Goal: Task Accomplishment & Management: Complete application form

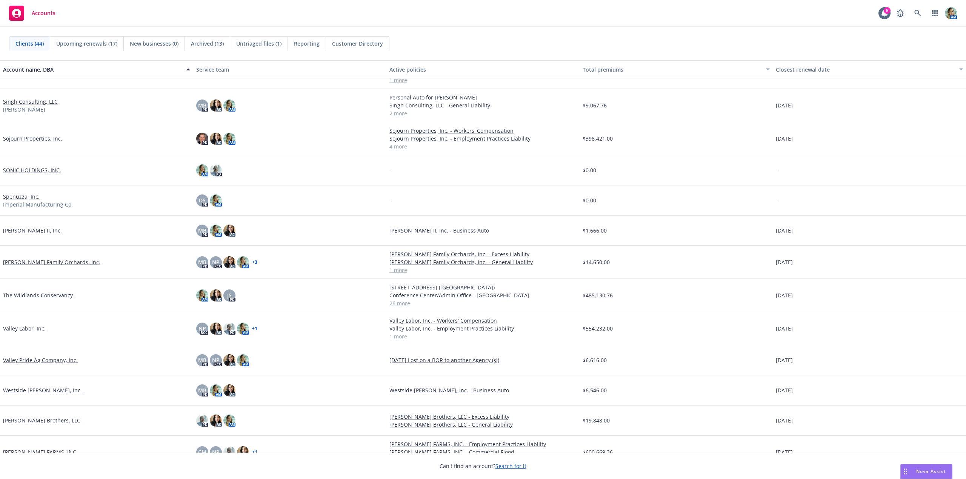
scroll to position [974, 0]
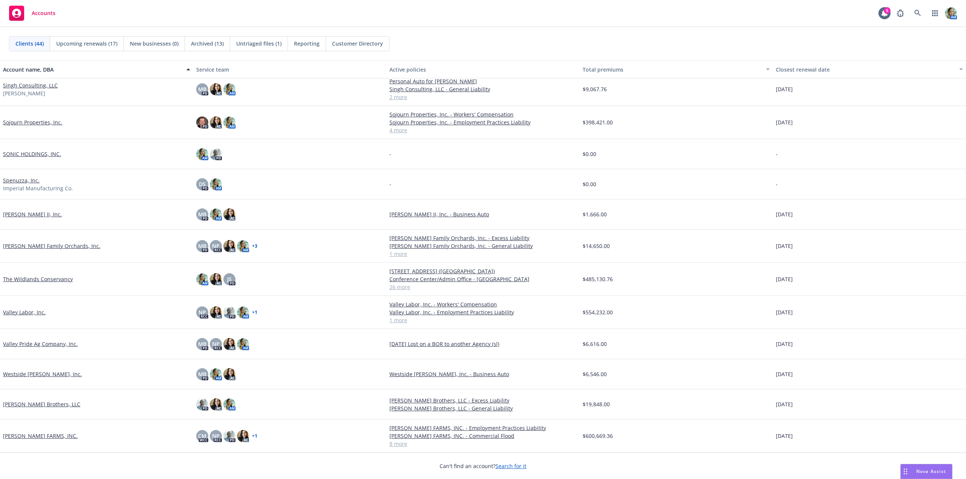
click at [60, 278] on link "The Wildlands Conservancy" at bounding box center [38, 279] width 70 height 8
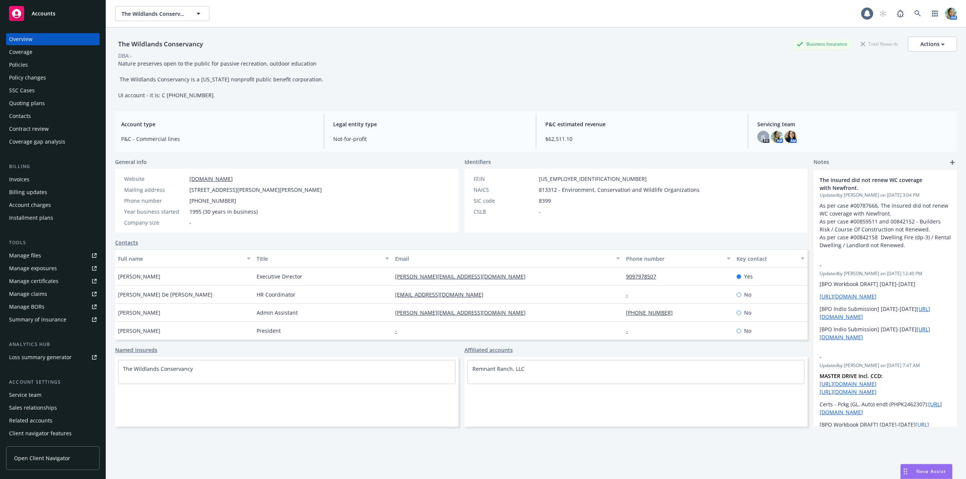
click at [44, 82] on div "Policy changes" at bounding box center [27, 78] width 37 height 12
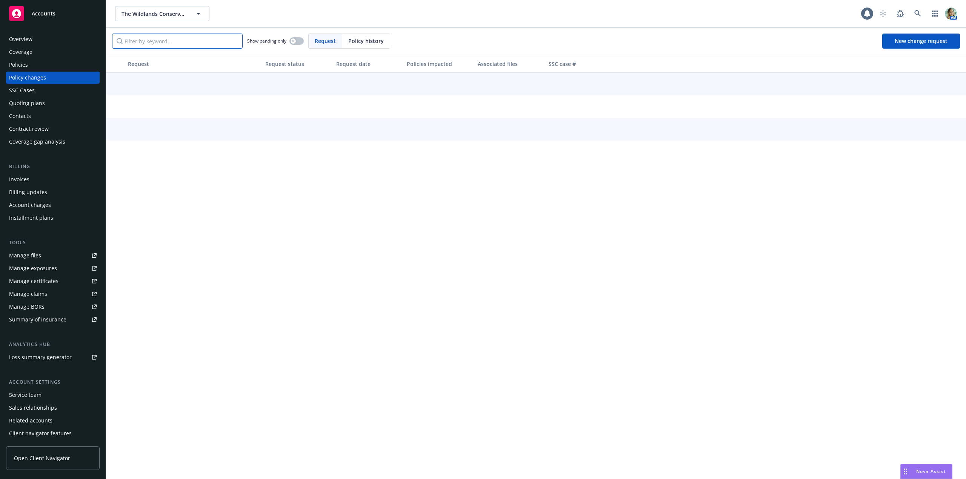
click at [167, 40] on input "Filter by keyword..." at bounding box center [177, 41] width 131 height 15
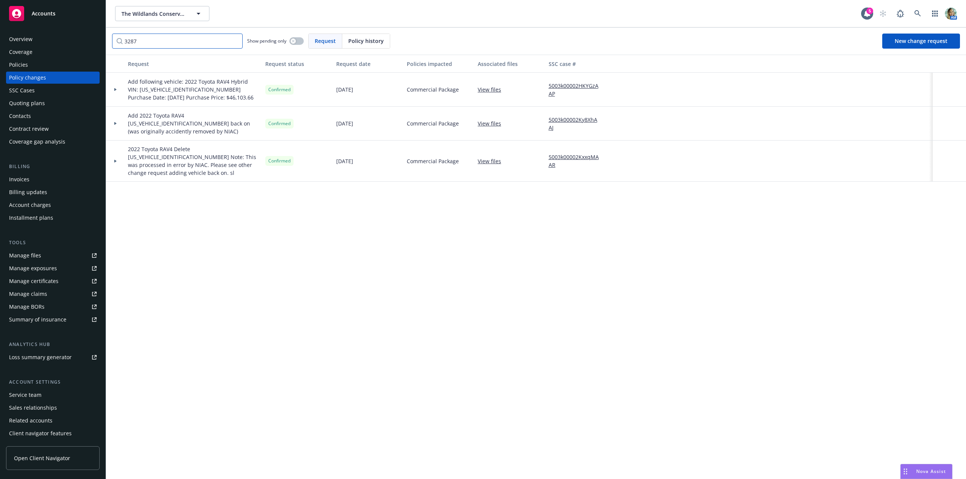
type input "3287"
click at [566, 154] on link "5003k00002KxxqMAAR" at bounding box center [576, 161] width 57 height 16
drag, startPoint x: 148, startPoint y: 42, endPoint x: 109, endPoint y: 40, distance: 38.9
click at [109, 40] on div "3287 Show pending only Request Policy history New change request" at bounding box center [536, 41] width 860 height 27
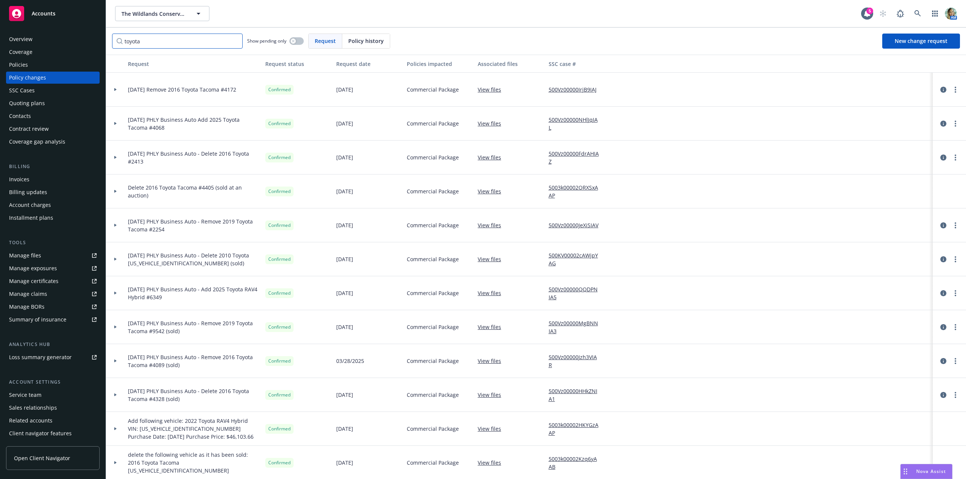
type input "toyota"
click at [924, 42] on span "New change request" at bounding box center [920, 40] width 53 height 7
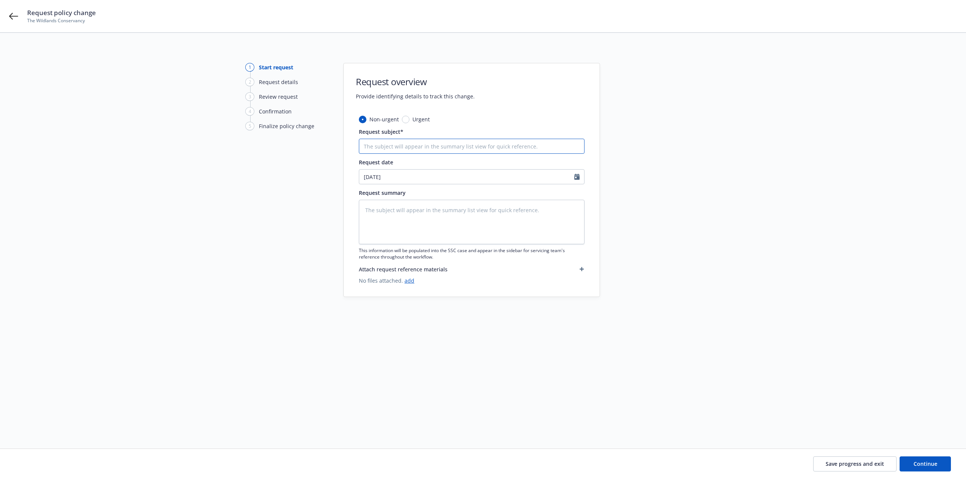
click at [403, 148] on input "Request subject*" at bounding box center [472, 146] width 226 height 15
type textarea "x"
type input "8"
type textarea "x"
type input "8/"
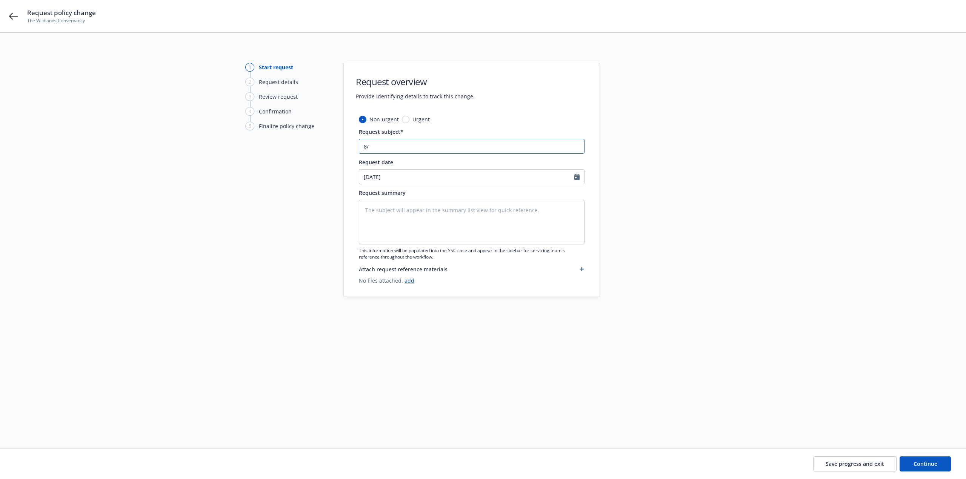
type textarea "x"
type input "8/8"
type textarea "x"
type input "8/8/"
type textarea "x"
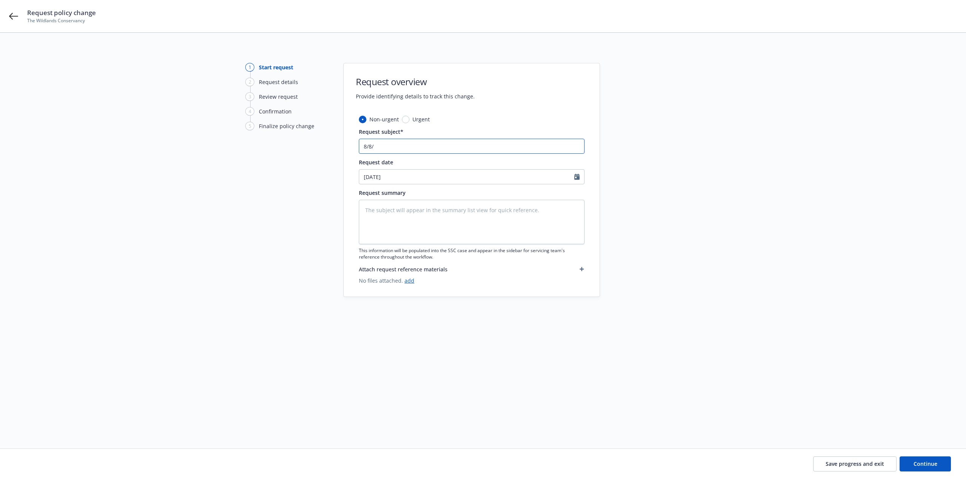
type input "8/8/2"
type textarea "x"
type input "8/8/25"
type textarea "x"
type input "8/8/25"
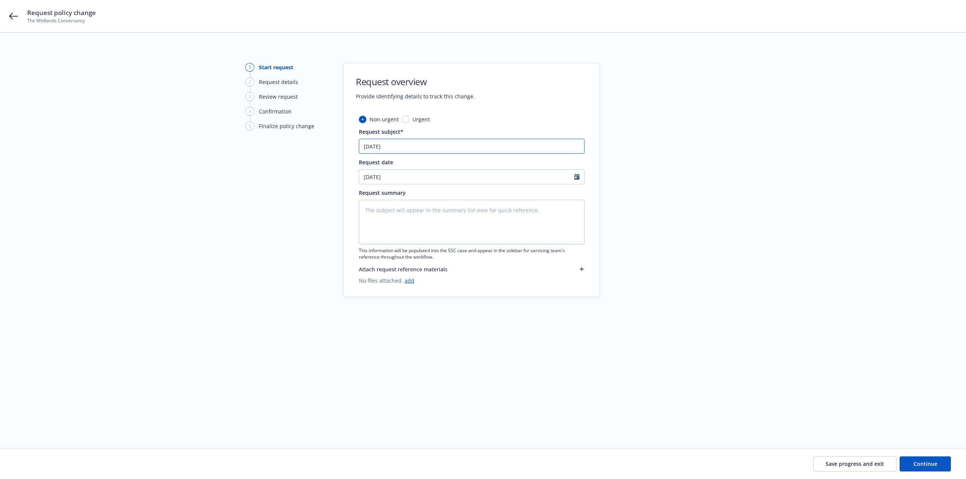
type textarea "x"
type input "8/8/25 P"
type textarea "x"
type input "8/8/25 PH"
type textarea "x"
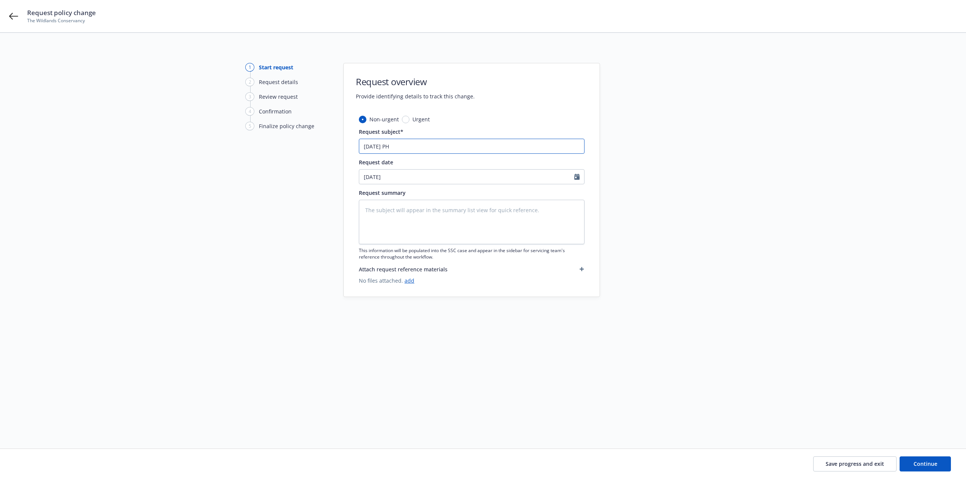
type input "8/8/25 PHY"
type textarea "x"
type input "8/8/25 PH"
type textarea "x"
type input "8/8/25 PHL"
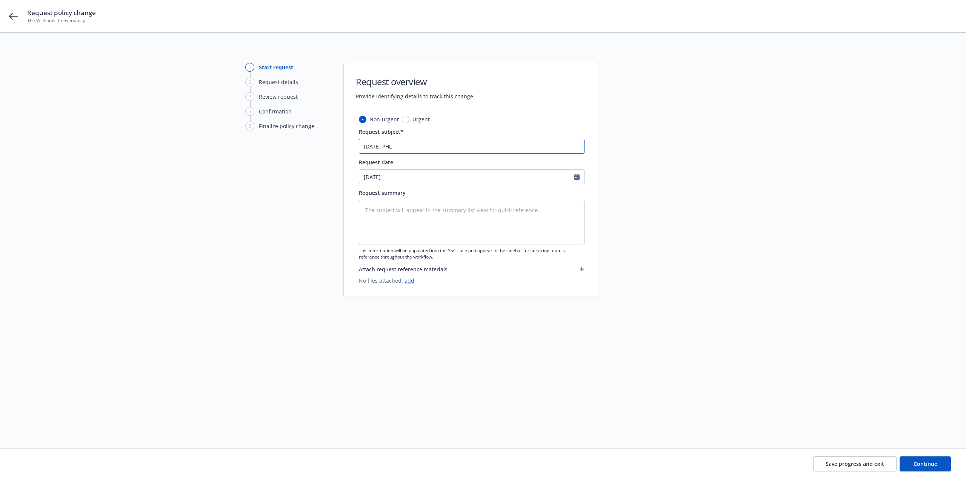
type textarea "x"
type input "8/8/25 PHLY"
type textarea "x"
type input "8/8/25 PHLY"
type textarea "x"
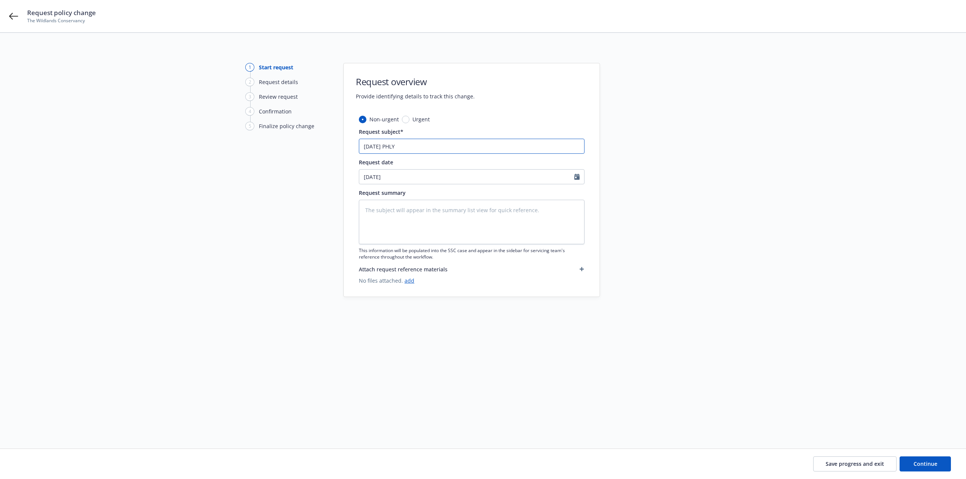
type input "8/8/25 PHLY b"
type textarea "x"
type input "8/8/25 PHLY bu"
type textarea "x"
type input "8/8/25 PHLY busi"
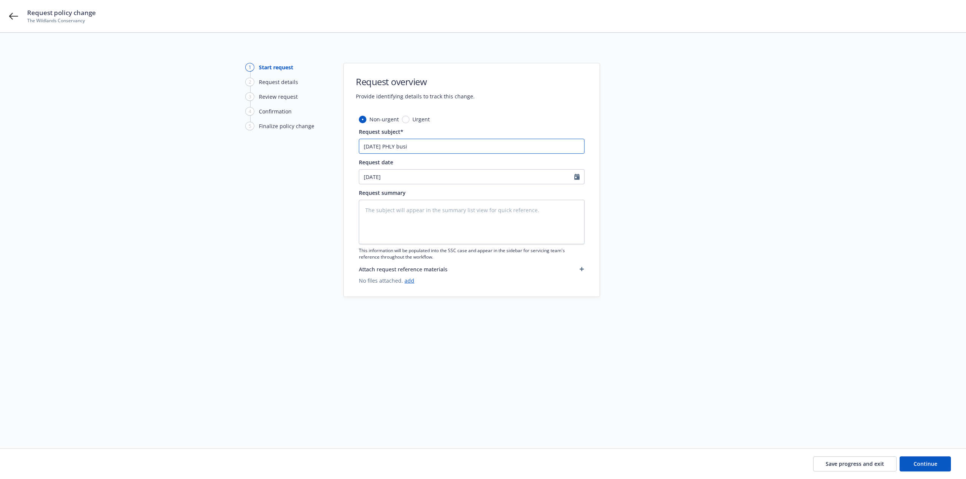
type textarea "x"
type input "8/8/25 PHLY busine"
type textarea "x"
type input "8/8/25 PHLY busines"
type textarea "x"
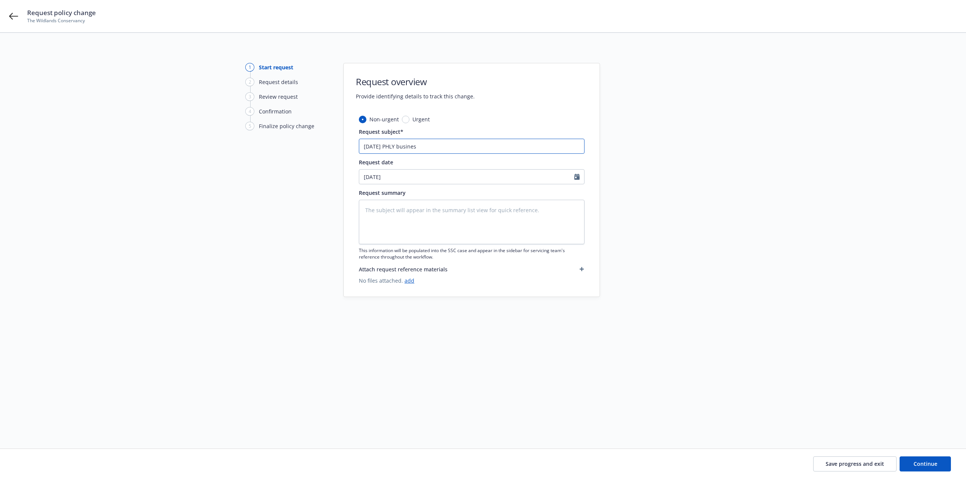
type input "8/8/25 PHLY busine"
type textarea "x"
type input "8/8/25 PHLY busin"
type textarea "x"
type input "8/8/25 PHLY busi"
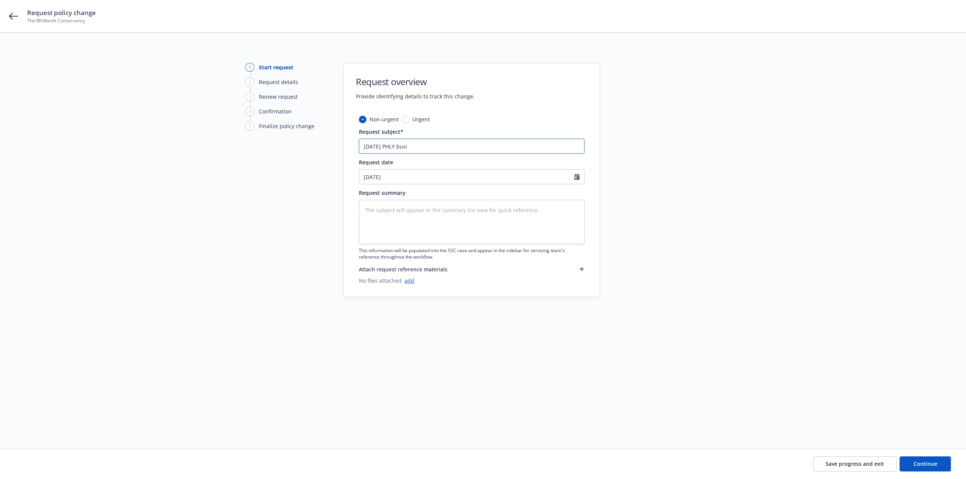
type textarea "x"
type input "8/8/25 PHLY bus"
type textarea "x"
type input "8/8/25 PHLY bu"
type textarea "x"
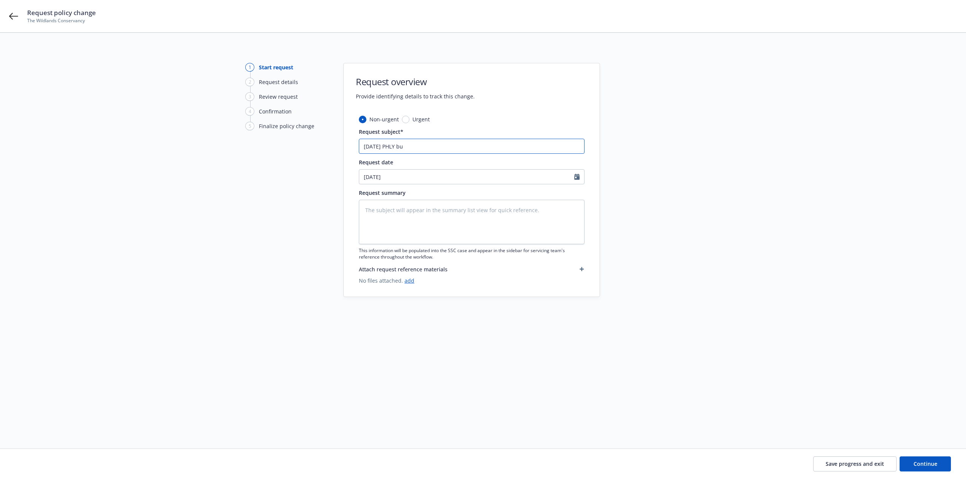
type input "8/8/25 PHLY b"
type textarea "x"
type input "8/8/25 PHLY"
type textarea "x"
type input "8/8/25 PHLY B"
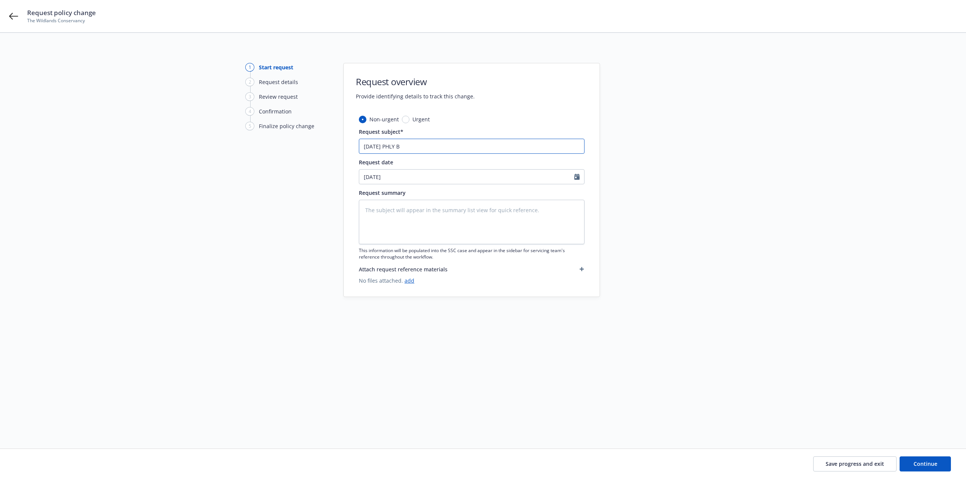
type textarea "x"
type input "8/8/25 PHLY Bu"
type textarea "x"
type input "8/8/25 PHLY Bus"
type textarea "x"
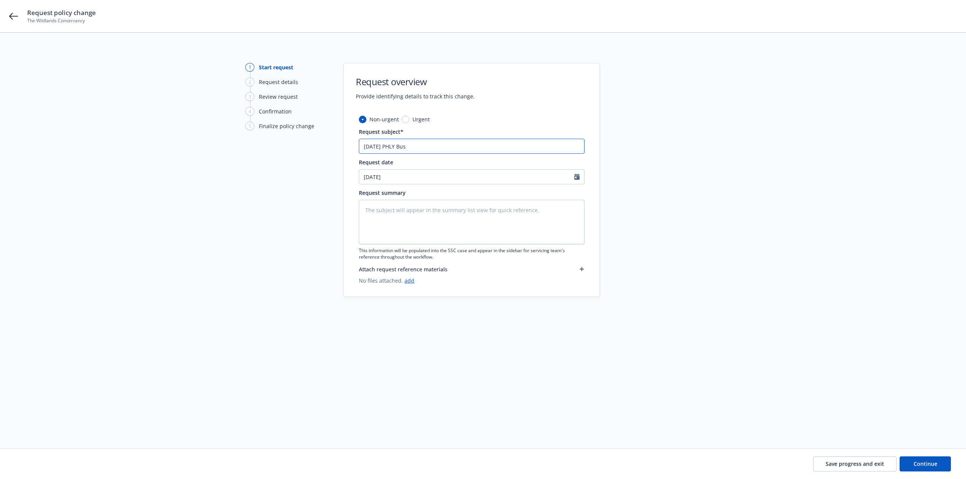
type input "8/8/25 PHLY Busi"
type textarea "x"
type input "8/8/25 PHLY Busine"
type textarea "x"
type input "8/8/25 PHLY Busines"
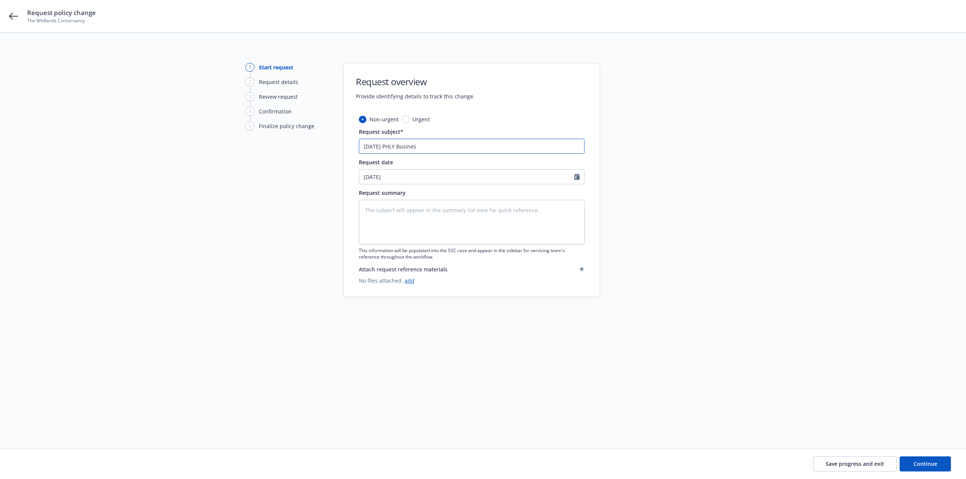
type textarea "x"
type input "8/8/25 PHLY Business"
type textarea "x"
type input "8/8/25 PHLY Business"
type textarea "x"
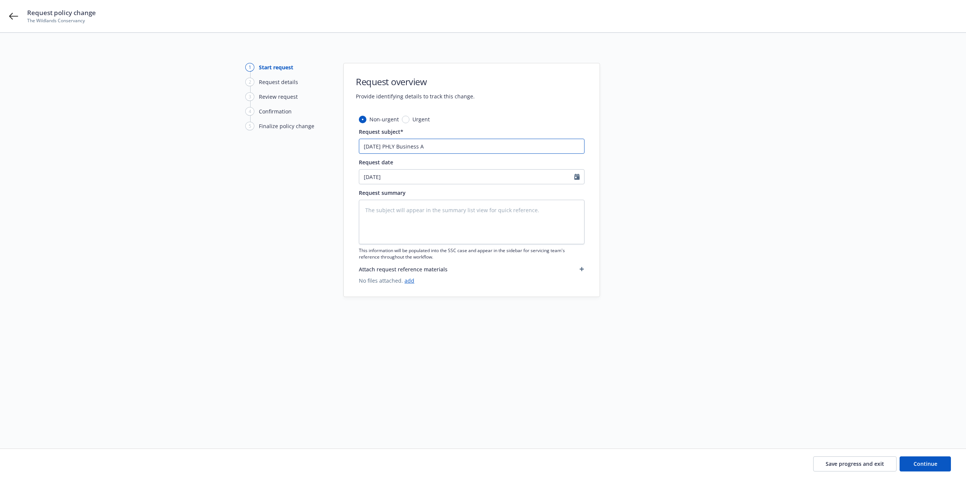
type input "8/8/25 PHLY Business Au"
type textarea "x"
type input "8/8/25 PHLY Business Autp"
type textarea "x"
type input "8/8/25 PHLY Business Autp"
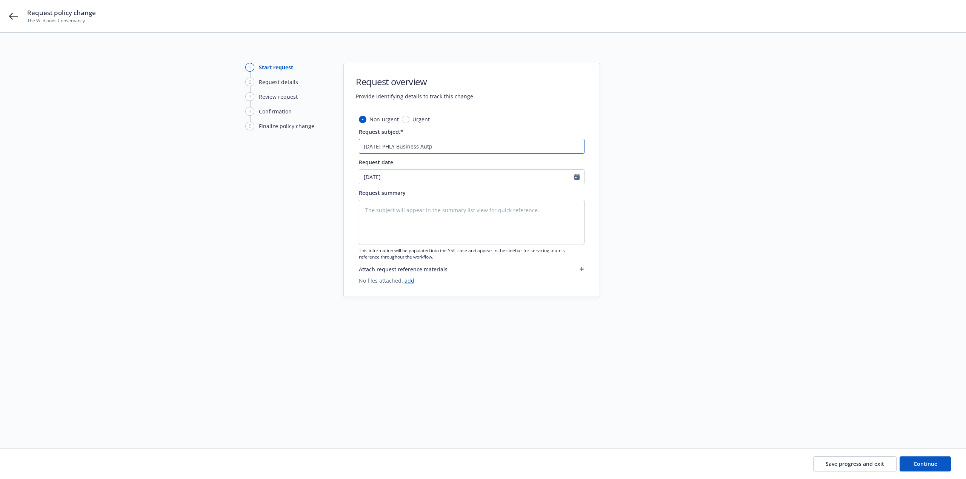
type textarea "x"
type input "8/8/25 PHLY Business Autp -"
type textarea "x"
type input "8/8/25 PHLY Business Autp"
type textarea "x"
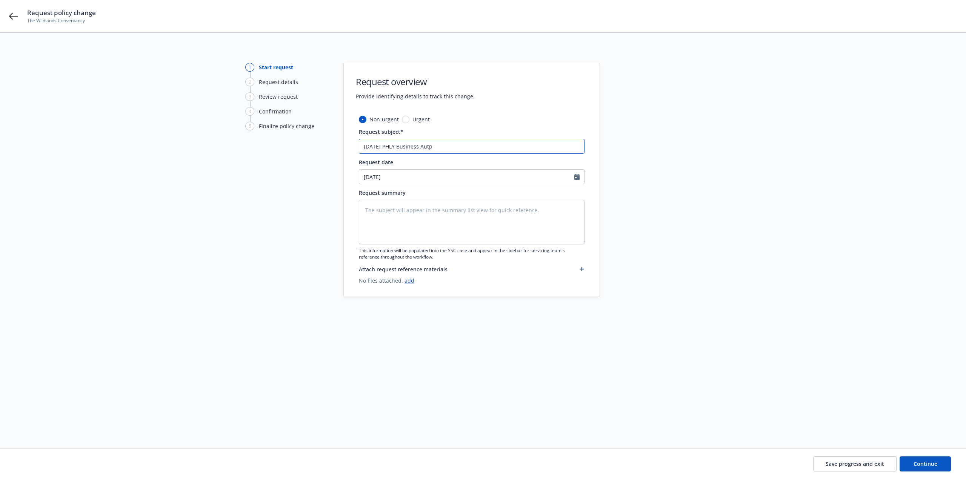
type input "8/8/25 PHLY Business Autp"
type textarea "x"
type input "8/8/25 PHLY Business Aut"
type textarea "x"
type input "8/8/25 PHLY Business Aut0"
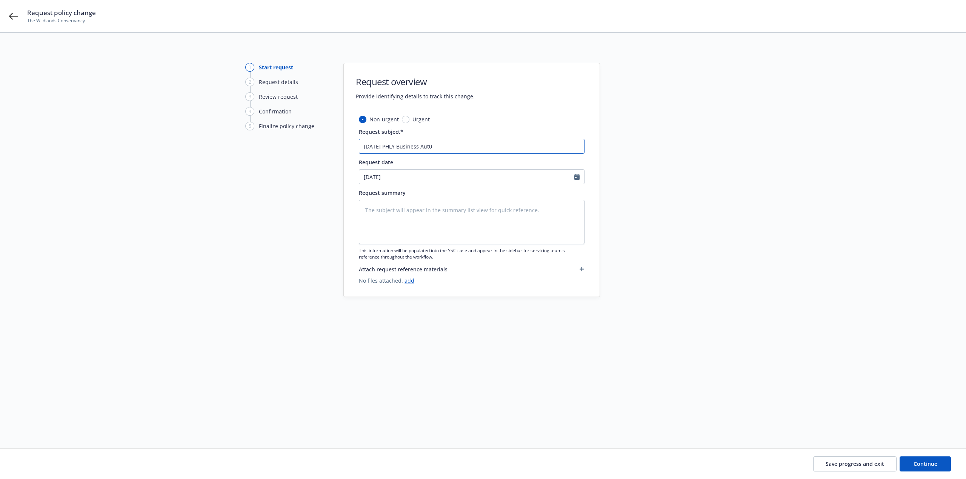
type textarea "x"
type input "8/8/25 PHLY Business Aut0-"
type textarea "x"
type input "8/8/25 PHLY Business Aut0-"
type textarea "x"
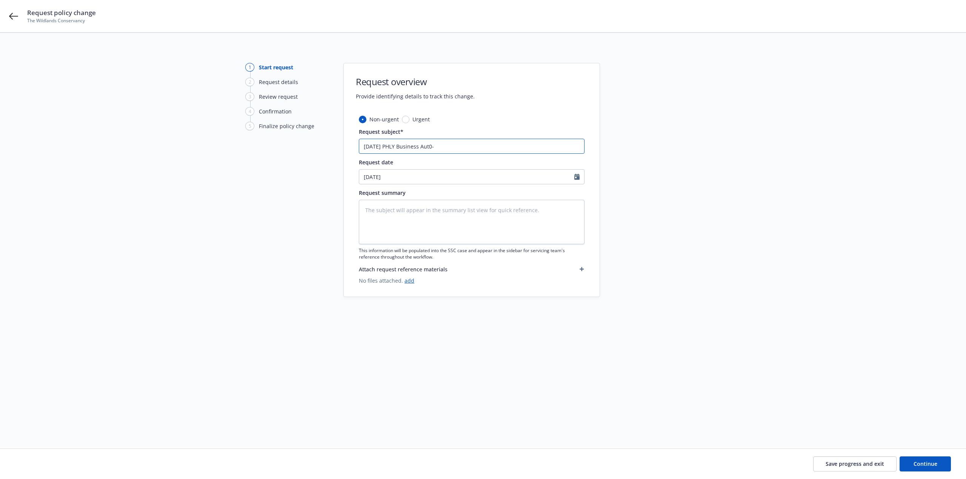
type input "8/8/25 PHLY Business Aut0-"
type textarea "x"
type input "8/8/25 PHLY Business Aut0"
type textarea "x"
type input "8/8/25 PHLY Business Aut0o"
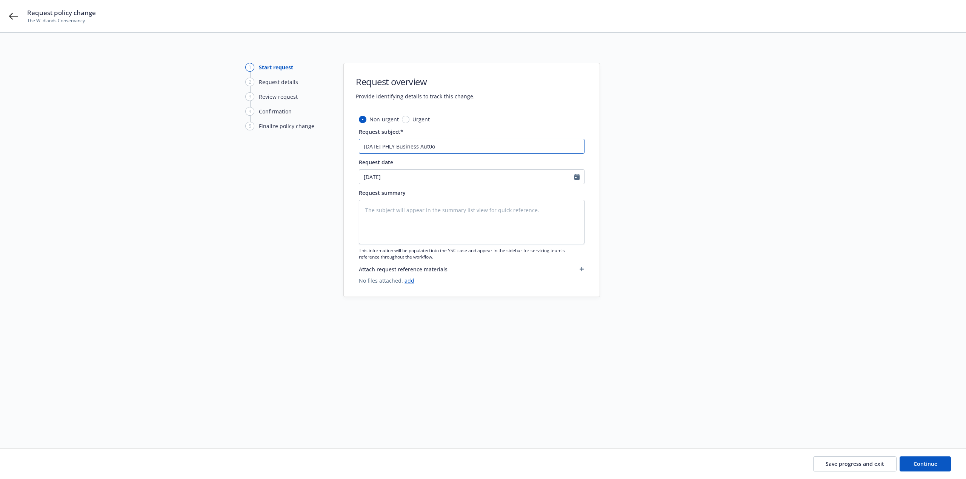
type textarea "x"
type input "8/8/25 PHLY Business Aut0o"
type textarea "x"
type input "8/8/25 PHLY Business Aut0o -"
type textarea "x"
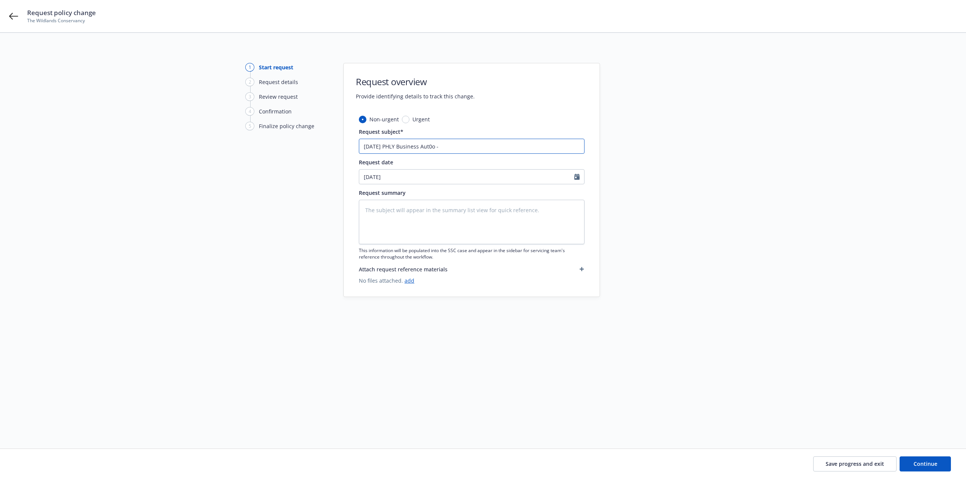
type input "8/8/25 PHLY Business Aut0o -"
type textarea "x"
type input "8/8/25 PHLY Business Aut0o"
type textarea "x"
type input "8/8/25 PHLY Business Aut0o"
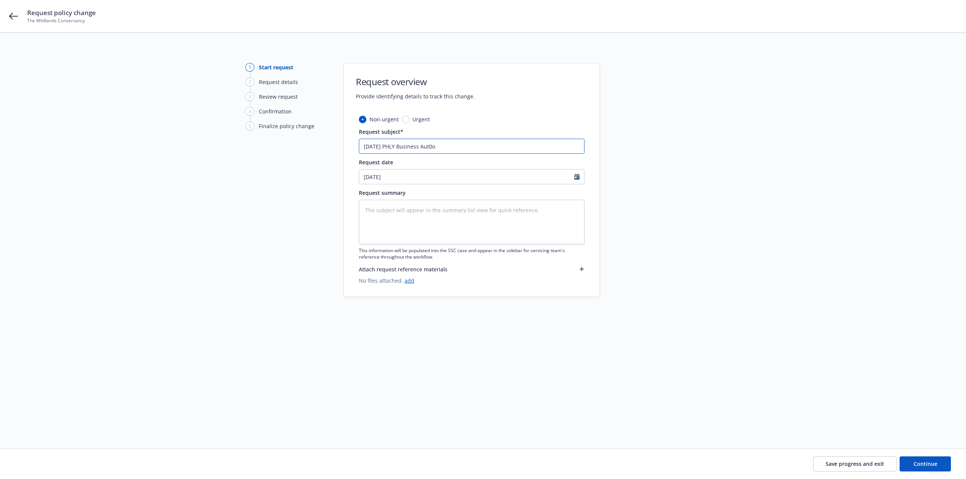
type textarea "x"
type input "8/8/25 PHLY Business Aut0"
type textarea "x"
type input "8/8/25 PHLY Business Aut"
type textarea "x"
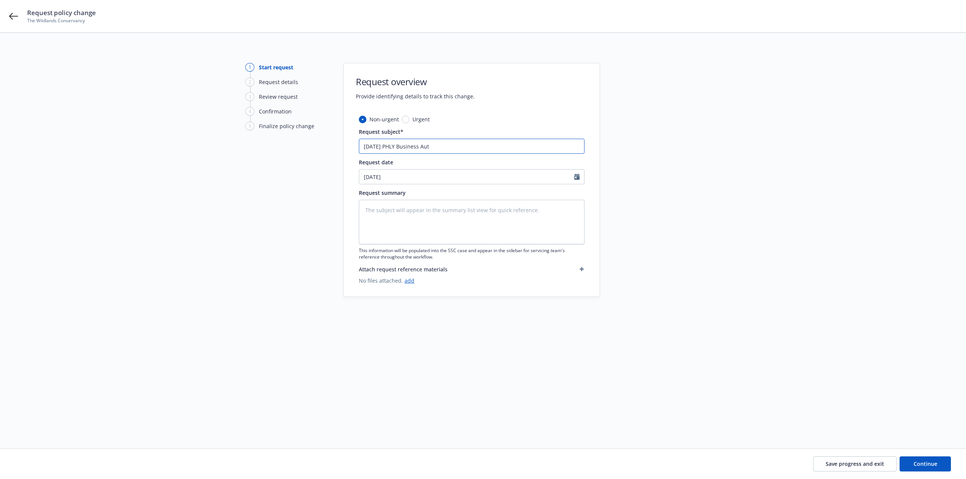
type input "8/8/25 PHLY Business Aut0"
type textarea "x"
type input "8/8/25 PHLY Business Aut"
type textarea "x"
type input "8/8/25 PHLY Business Auto"
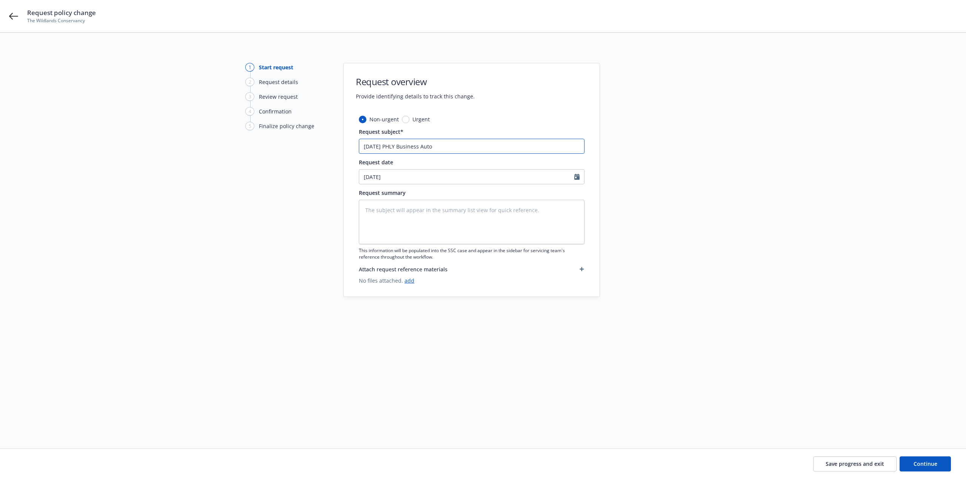
type textarea "x"
type input "8/8/25 PHLY Business Auto"
type textarea "x"
type input "8/8/25 PHLY Business Auto -"
type textarea "x"
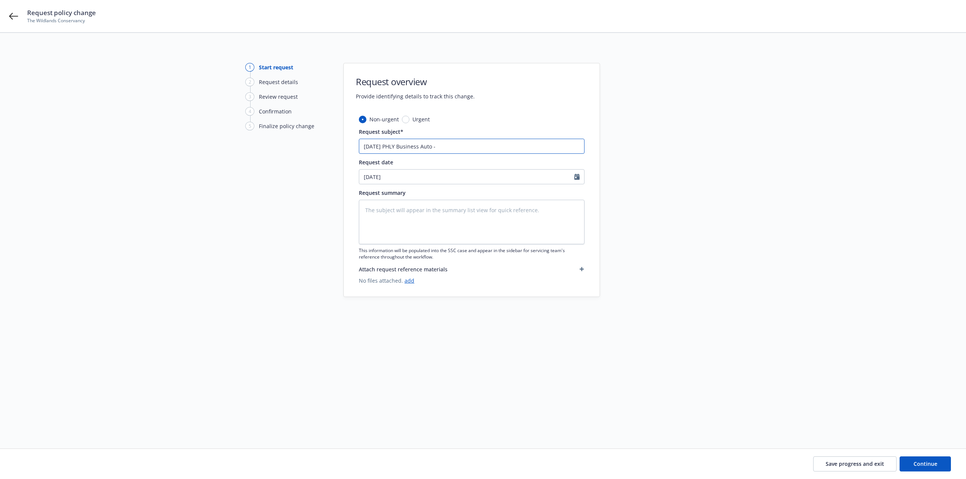
type input "8/8/25 PHLY Business Auto -"
type textarea "x"
type input "8/8/25 PHLY Business Auto - D"
type textarea "x"
type input "8/8/25 PHLY Business Auto - Del"
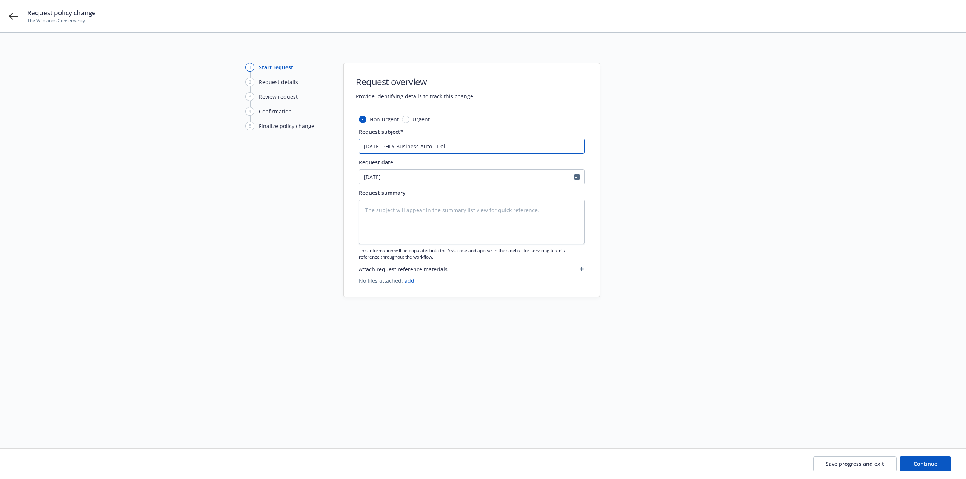
type textarea "x"
type input "8/8/25 PHLY Business Auto - Delet"
type textarea "x"
type input "8/8/25 PHLY Business Auto - Delete"
type textarea "x"
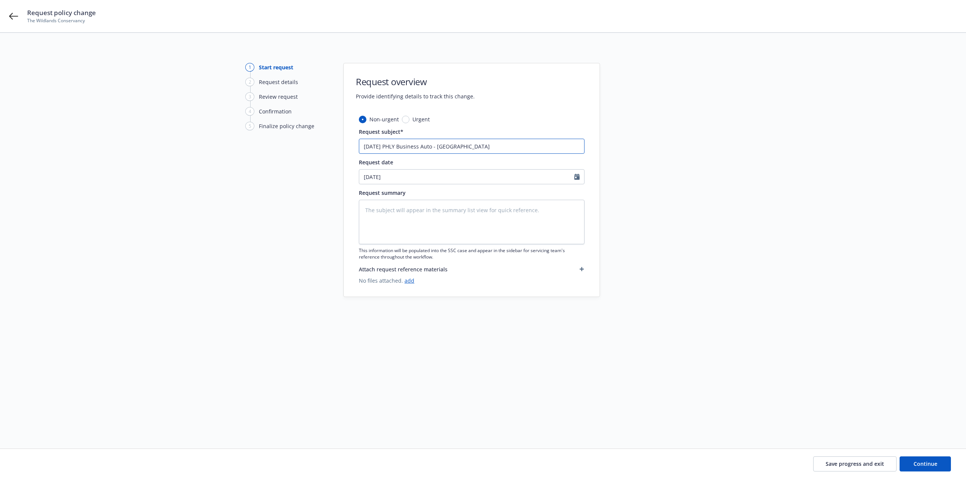
type input "8/8/25 PHLY Business Auto - Delete"
type textarea "x"
type input "8/8/25 PHLY Business Auto - Delete 2"
type textarea "x"
type input "8/8/25 PHLY Business Auto - Delete 20"
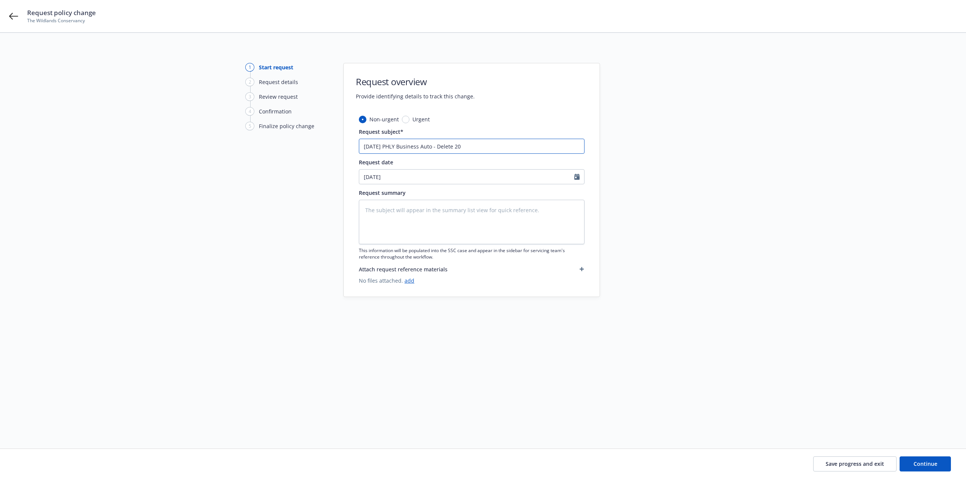
type textarea "x"
type input "8/8/25 PHLY Business Auto - Delete 202"
type textarea "x"
type input "8/8/25 PHLY Business Auto - Delete 2022"
type textarea "x"
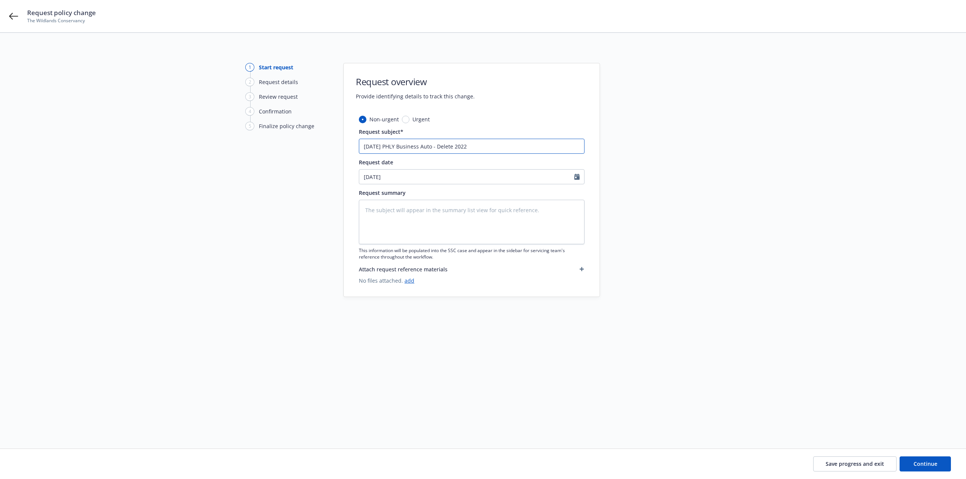
type input "8/8/25 PHLY Business Auto - Delete 2022"
type textarea "x"
type input "8/8/25 PHLY Business Auto - Delete 2022 T"
type textarea "x"
type input "8/8/25 PHLY Business Auto - Delete 2022 To"
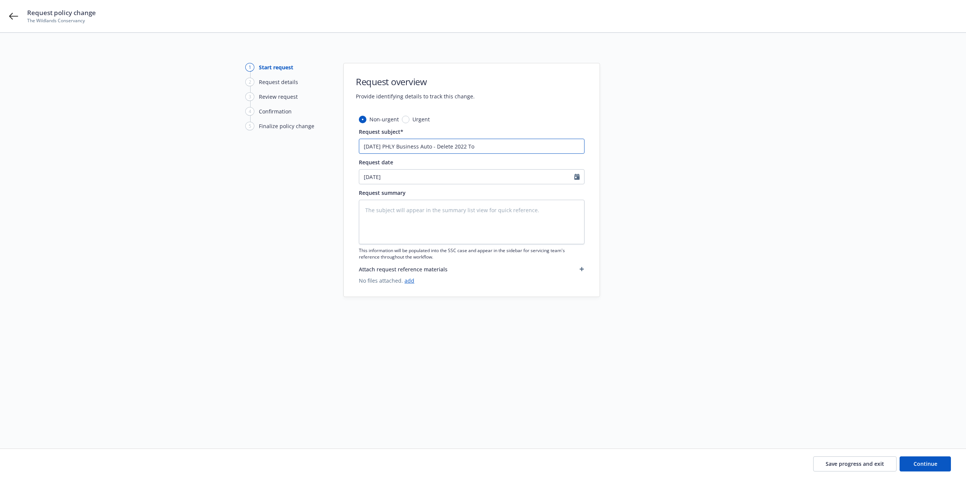
type textarea "x"
type input "8/8/25 PHLY Business Auto - Delete 2022 Toy"
type textarea "x"
type input "8/8/25 PHLY Business Auto - Delete 2022 Toyt"
type textarea "x"
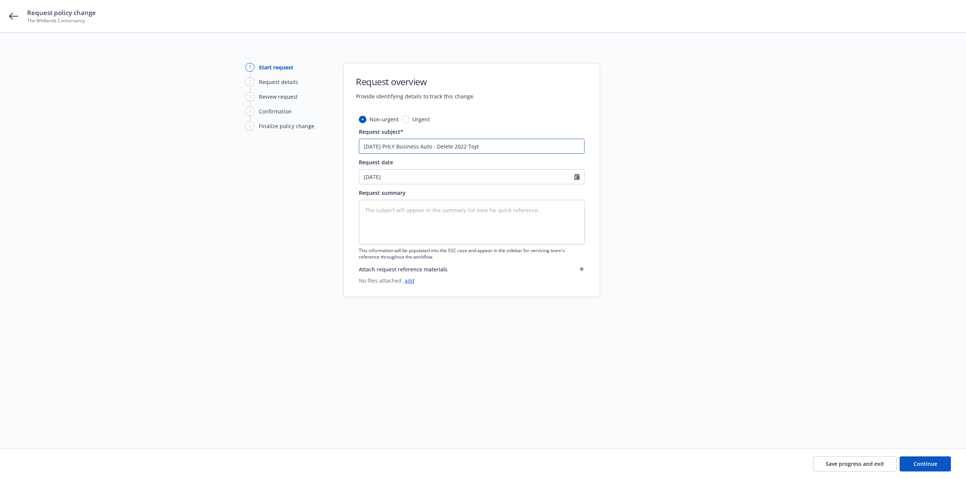
type input "8/8/25 PHLY Business Auto - Delete 2022 Toyta"
type textarea "x"
type input "8/8/25 PHLY Business Auto - Delete 2022 Toyt"
type textarea "x"
type input "8/8/25 PHLY Business Auto - Delete 2022 Toy"
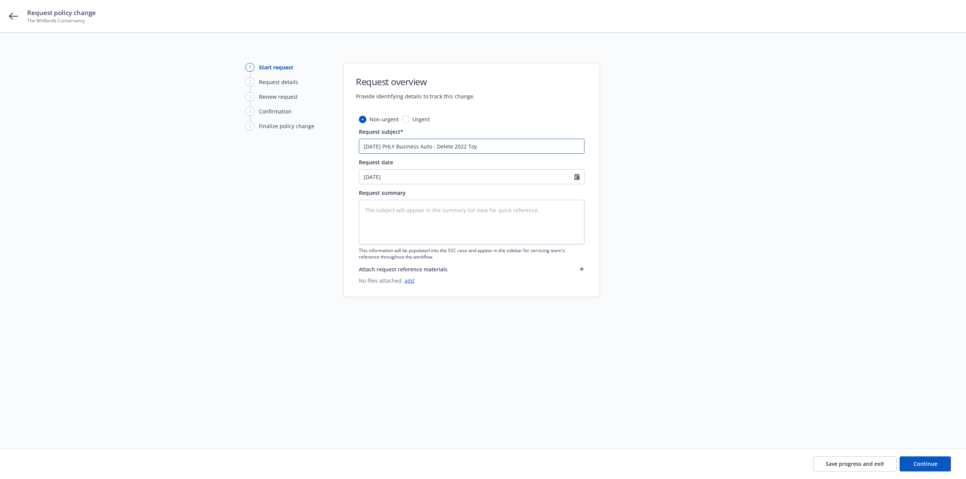
type textarea "x"
type input "8/8/25 PHLY Business Auto - Delete 2022 Toyo"
type textarea "x"
type input "8/8/25 PHLY Business Auto - Delete 2022 Toyot"
type textarea "x"
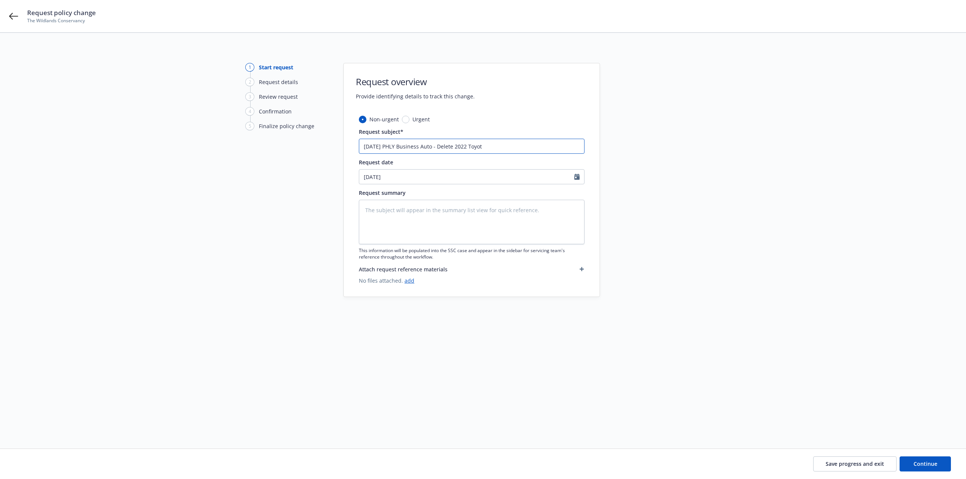
type input "8/8/25 PHLY Business Auto - Delete 2022 Toyota"
type textarea "x"
type input "8/8/25 PHLY Business Auto - Delete 2022 Toyota"
type textarea "x"
type input "8/8/25 PHLY Business Auto - Delete 2022 Toyota @"
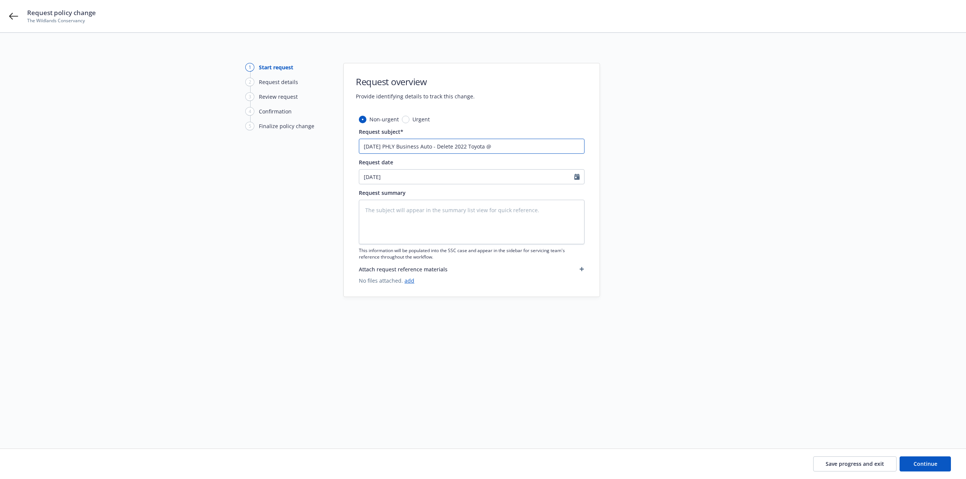
type textarea "x"
type input "8/8/25 PHLY Business Auto - Delete 2022 Toyota"
type textarea "x"
type input "8/8/25 PHLY Business Auto - Delete 2022 Toyota #"
type textarea "x"
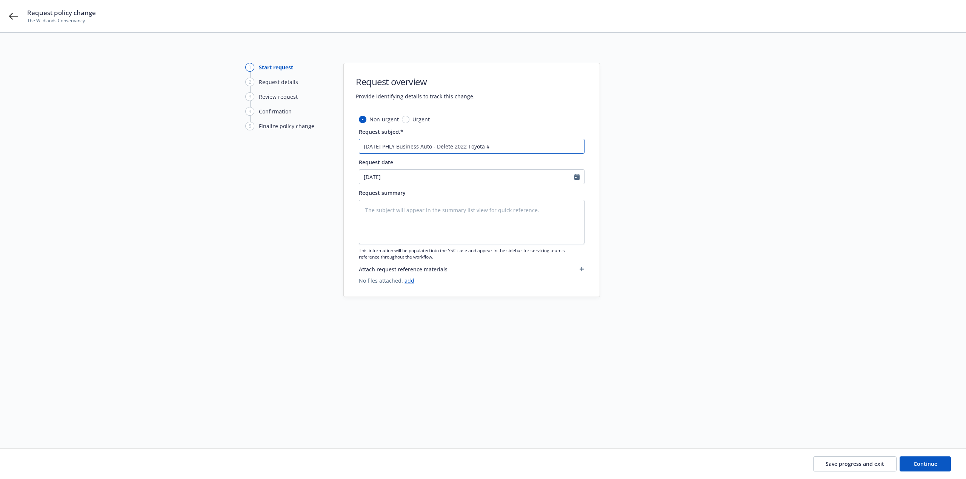
type input "8/8/25 PHLY Business Auto - Delete 2022 Toyota #3"
type textarea "x"
type input "8/8/25 PHLY Business Auto - Delete 2022 Toyota #32"
type textarea "x"
type input "8/8/25 PHLY Business Auto - Delete 2022 Toyota #328"
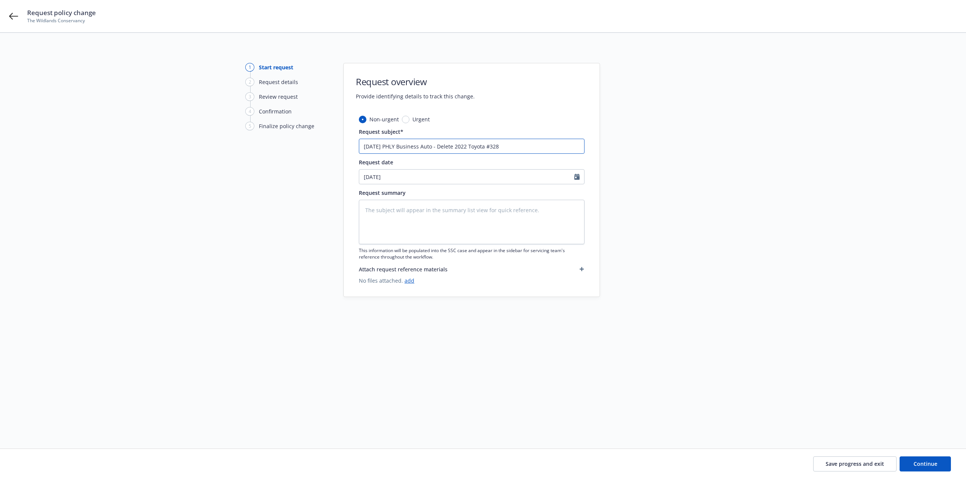
type textarea "x"
type input "8/8/25 PHLY Business Auto - Delete 2022 Toyota #3287"
type textarea "x"
type input "8/8/25 PHLY Business Auto - Delete 2022 Toyota #3287"
type textarea "x"
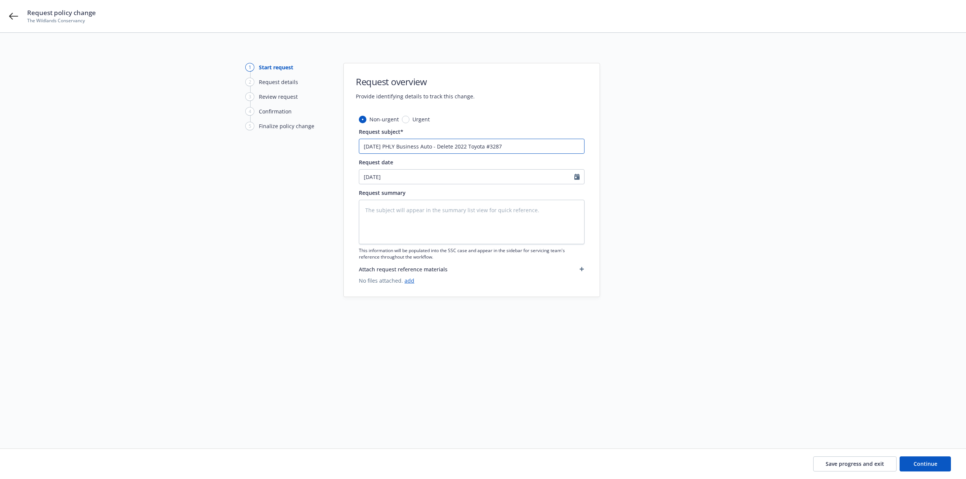
type input "8/8/25 PHLY Business Auto - Delete 2022 Toyota #3287 ("
type textarea "x"
type input "8/8/25 PHLY Business Auto - Delete 2022 Toyota #3287 (p"
type textarea "x"
type input "8/8/25 PHLY Business Auto - Delete 2022 Toyota #3287 (pro"
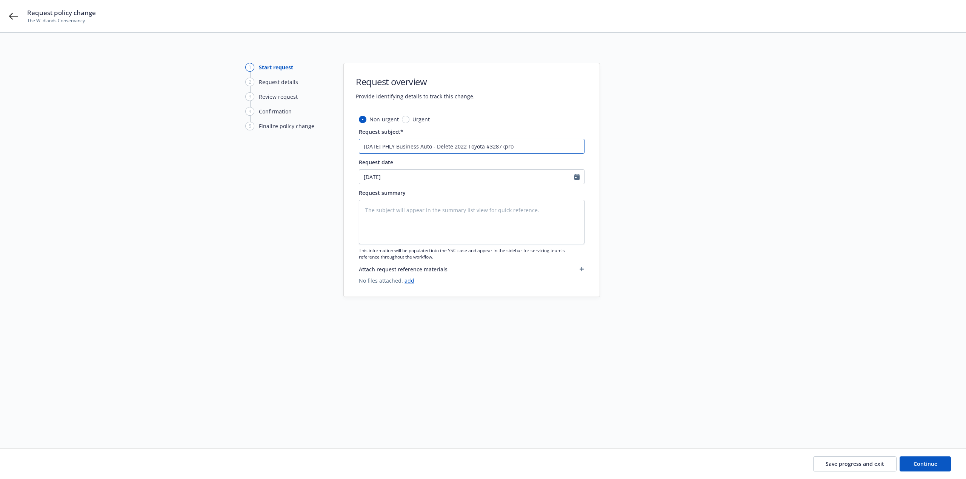
type textarea "x"
type input "8/8/25 PHLY Business Auto - Delete 2022 Toyota #3287 (proc"
type textarea "x"
type input "8/8/25 PHLY Business Auto - Delete 2022 Toyota #3287 (procs"
type textarea "x"
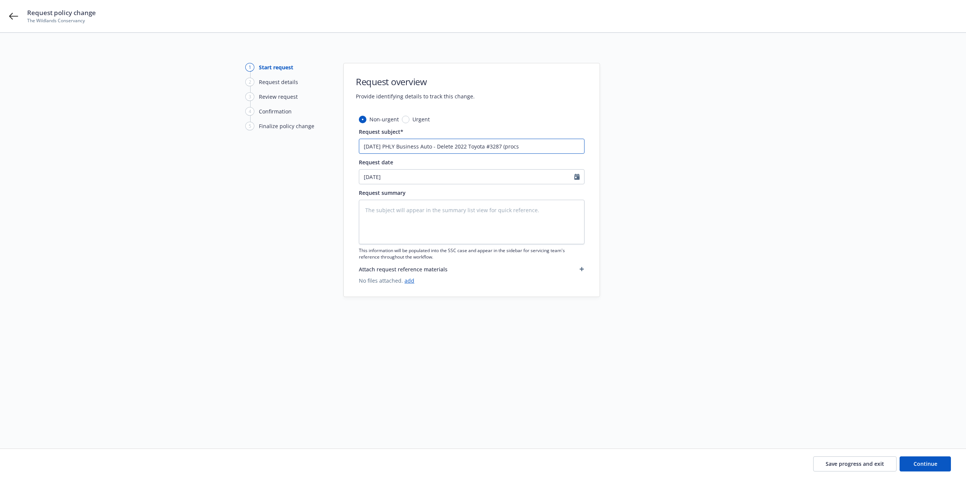
type input "8/8/25 PHLY Business Auto - Delete 2022 Toyota #3287 (procss"
type textarea "x"
type input "8/8/25 PHLY Business Auto - Delete 2022 Toyota #3287 (procs"
type textarea "x"
type input "8/8/25 PHLY Business Auto - Delete 2022 Toyota #3287 (proc"
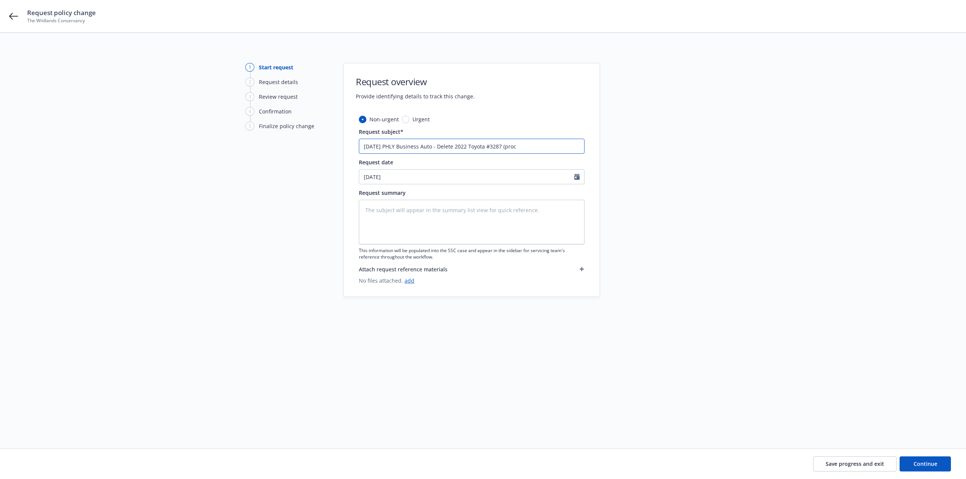
type textarea "x"
type input "8/8/25 PHLY Business Auto - Delete 2022 Toyota #3287 (proce"
type textarea "x"
type input "8/8/25 PHLY Business Auto - Delete 2022 Toyota #3287 (proces"
click at [502, 149] on input "8/8/25 PHLY Business Auto - Delete 2022 Toyota #3287 (processed in error)" at bounding box center [472, 146] width 226 height 15
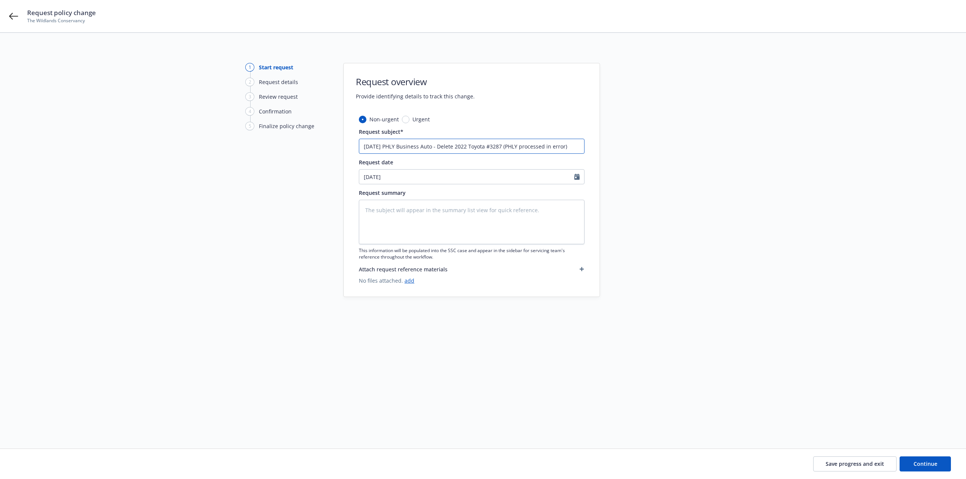
drag, startPoint x: 567, startPoint y: 146, endPoint x: 355, endPoint y: 149, distance: 212.0
click at [355, 149] on div "Non-urgent Urgent Request subject* 8/8/25 PHLY Business Auto - Delete 2022 Toyo…" at bounding box center [472, 205] width 256 height 181
click at [390, 217] on textarea at bounding box center [472, 222] width 226 height 45
paste textarea "8/8/25 PHLY Business Auto - Delete 2022 Toyota #3287 (PHLY processed in error)"
click at [909, 458] on button "Continue" at bounding box center [924, 464] width 51 height 15
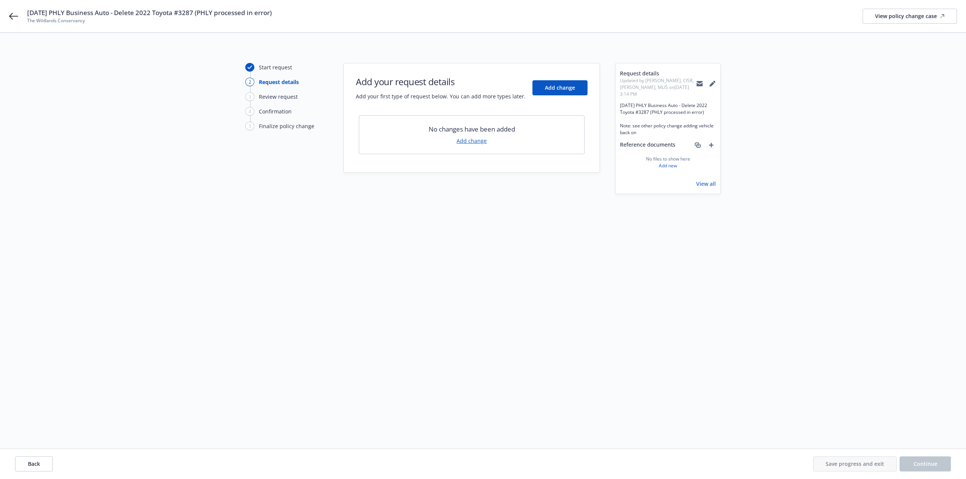
click at [478, 139] on link "Add change" at bounding box center [471, 141] width 30 height 8
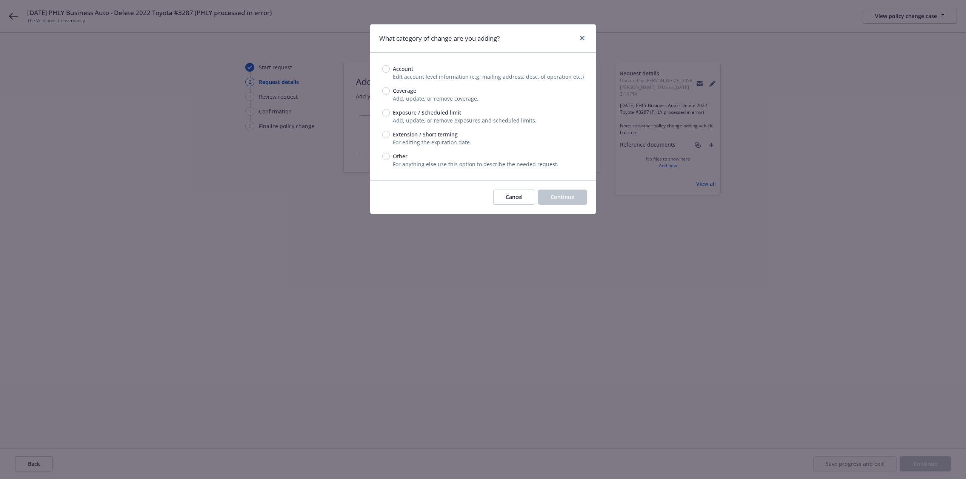
click at [406, 114] on span "Exposure / Scheduled limit" at bounding box center [427, 113] width 68 height 8
click at [390, 114] on input "Exposure / Scheduled limit" at bounding box center [386, 113] width 8 height 8
click at [555, 196] on span "Continue" at bounding box center [562, 197] width 24 height 7
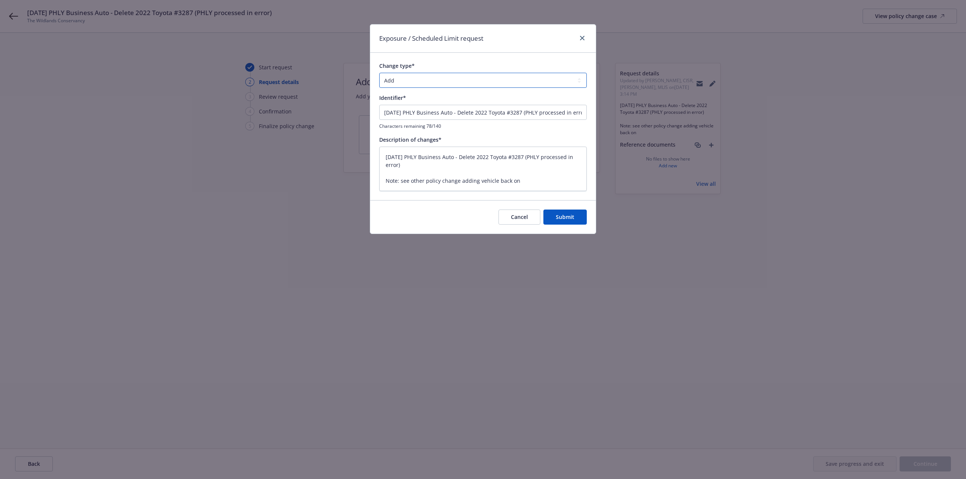
click at [411, 80] on select "Add Audit Change Remove" at bounding box center [482, 80] width 207 height 15
click at [379, 73] on select "Add Audit Change Remove" at bounding box center [482, 80] width 207 height 15
click at [556, 211] on button "Submit" at bounding box center [564, 217] width 43 height 15
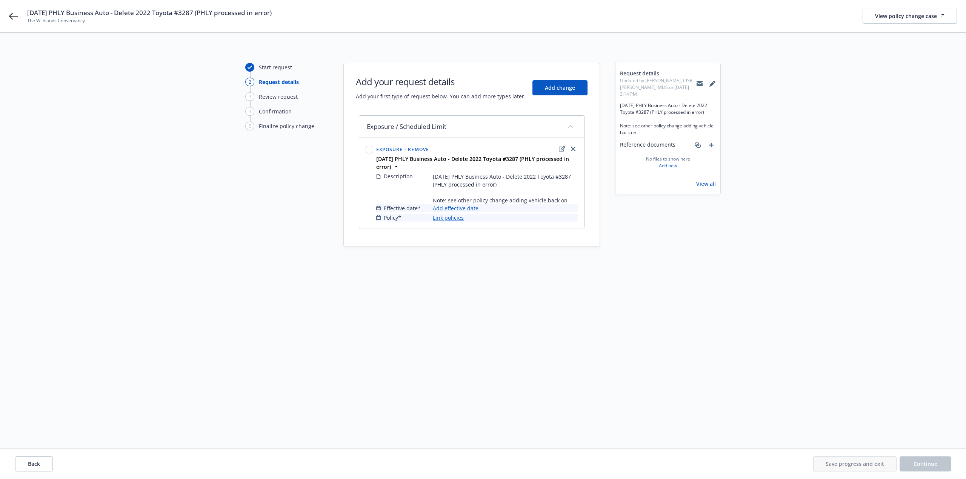
click at [458, 210] on link "Add effective date" at bounding box center [456, 208] width 46 height 8
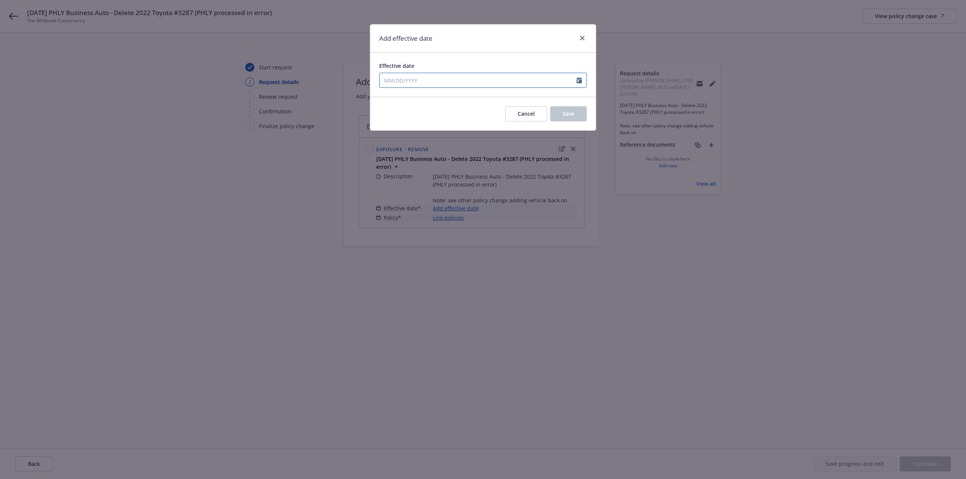
click at [419, 83] on input "Effective date" at bounding box center [477, 80] width 197 height 14
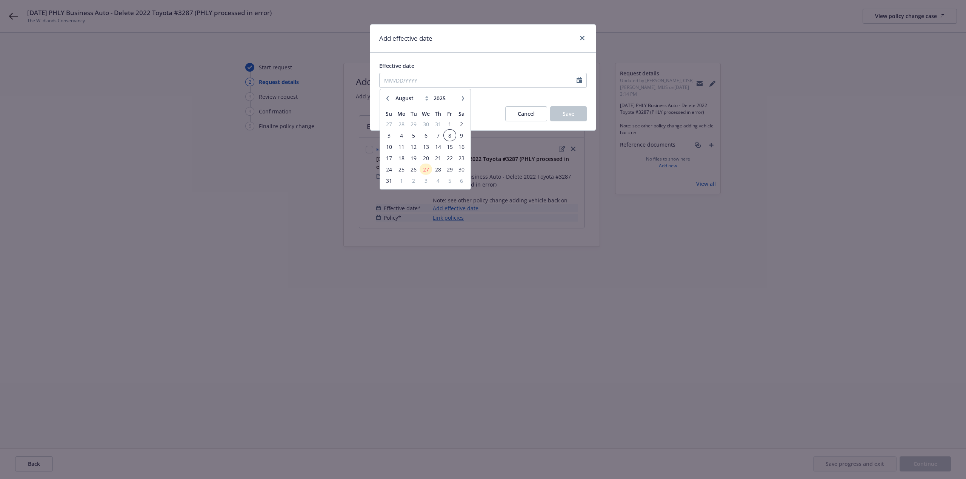
drag, startPoint x: 447, startPoint y: 135, endPoint x: 458, endPoint y: 134, distance: 10.9
click at [449, 134] on span "8" at bounding box center [449, 135] width 10 height 9
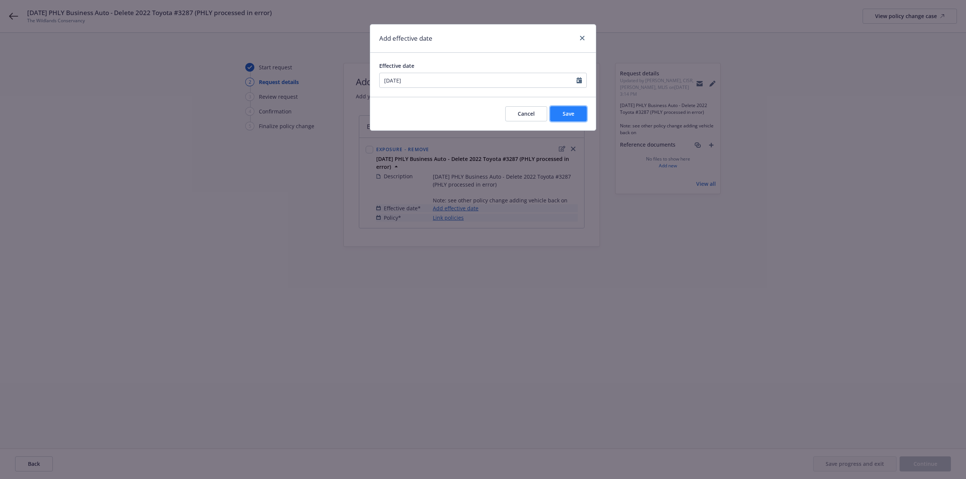
click at [573, 115] on span "Save" at bounding box center [568, 113] width 12 height 7
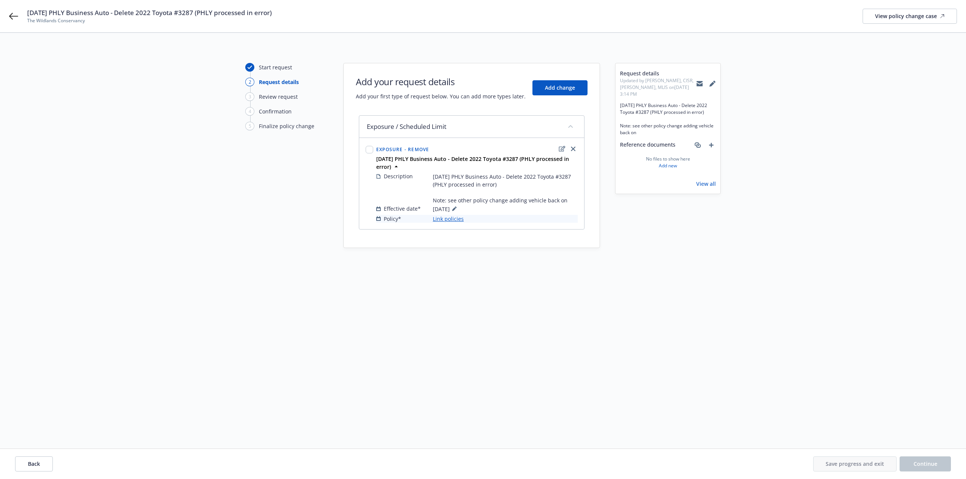
click at [452, 218] on link "Link policies" at bounding box center [448, 219] width 31 height 8
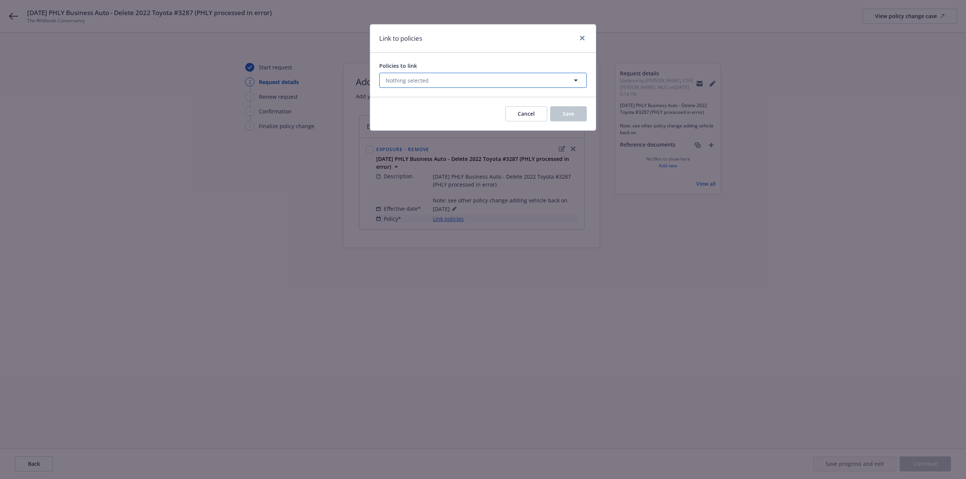
click at [411, 86] on button "Nothing selected" at bounding box center [482, 80] width 207 height 15
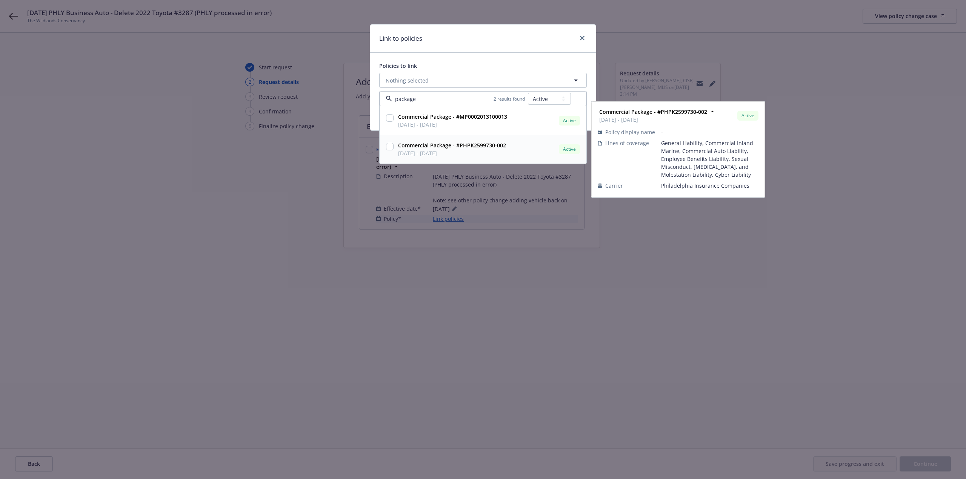
click at [424, 148] on strong "Commercial Package - #PHPK2599730-002" at bounding box center [452, 145] width 108 height 7
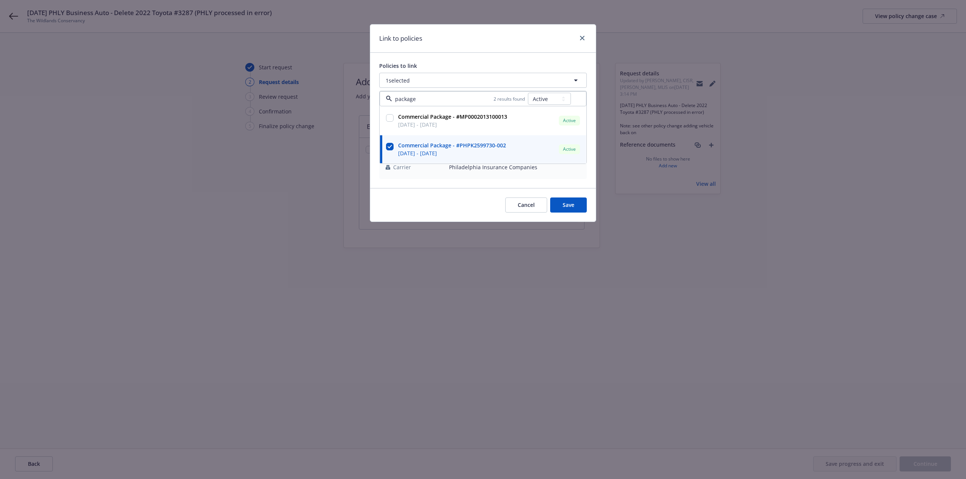
drag, startPoint x: 434, startPoint y: 333, endPoint x: 510, endPoint y: 324, distance: 76.8
click at [467, 330] on div "Link to policies Policies to link 1 selected package 2 results found All Active…" at bounding box center [483, 239] width 966 height 479
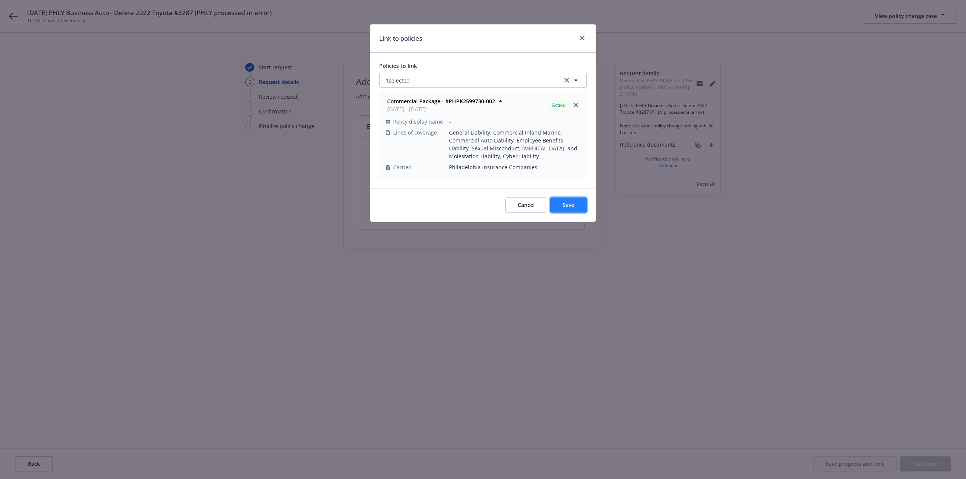
click at [573, 206] on span "Save" at bounding box center [568, 204] width 12 height 7
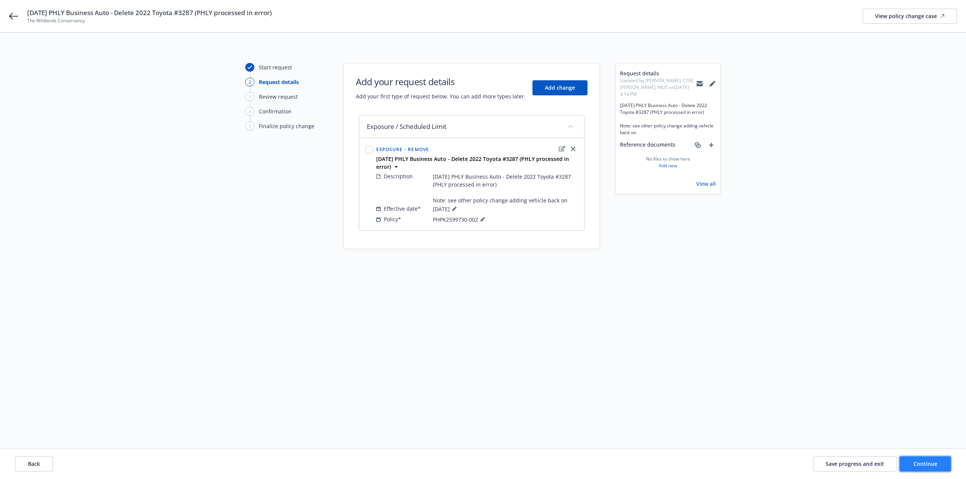
click at [946, 467] on button "Continue" at bounding box center [924, 464] width 51 height 15
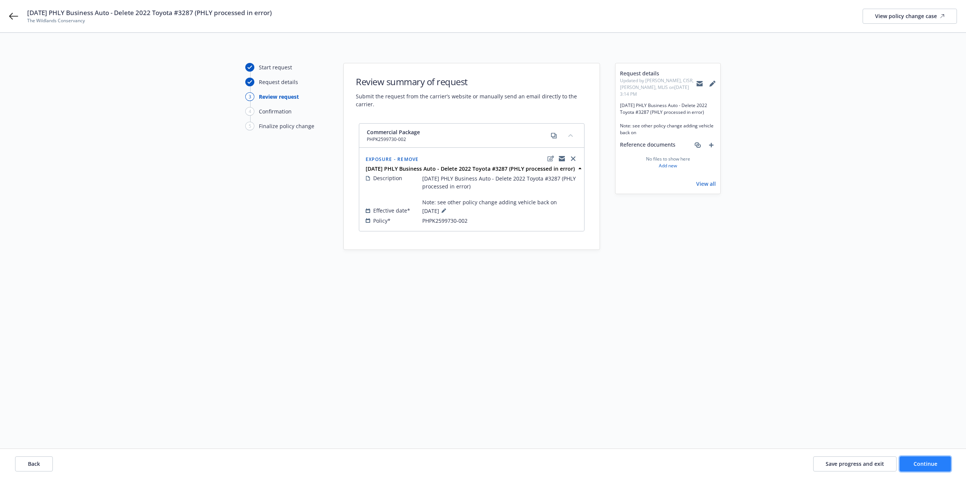
click at [915, 460] on button "Continue" at bounding box center [924, 464] width 51 height 15
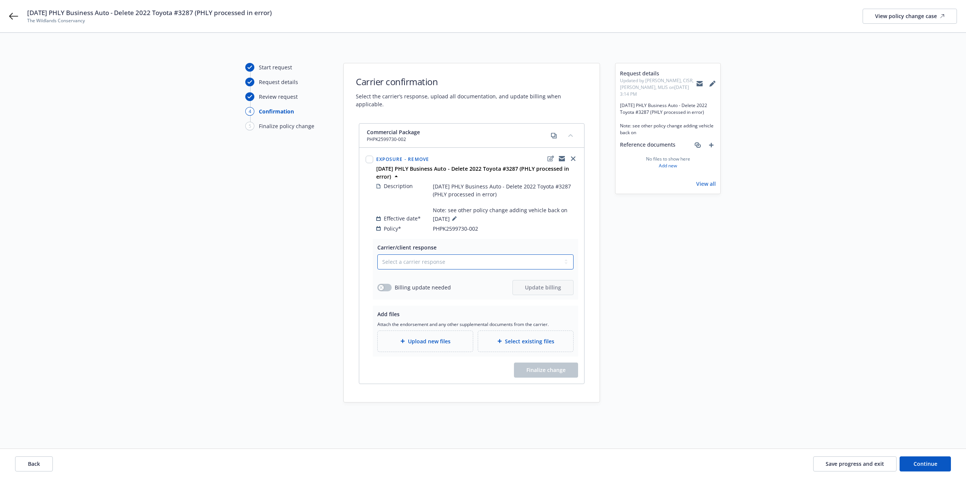
click at [422, 258] on select "Select a carrier response Accepted Accepted with revision No endorsement needed…" at bounding box center [475, 262] width 196 height 15
click at [377, 255] on select "Select a carrier response Accepted Accepted with revision No endorsement needed…" at bounding box center [475, 262] width 196 height 15
click at [387, 284] on button "button" at bounding box center [384, 288] width 14 height 8
click at [536, 284] on button "Update billing" at bounding box center [542, 287] width 61 height 15
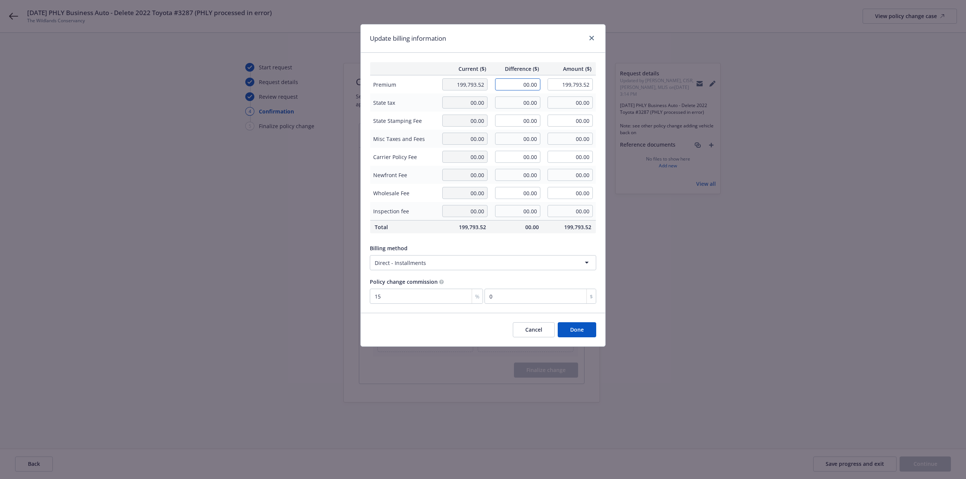
click at [496, 84] on input "00.00" at bounding box center [517, 84] width 45 height 12
click at [509, 172] on input "00.00" at bounding box center [517, 175] width 45 height 12
click at [587, 329] on button "Done" at bounding box center [577, 330] width 38 height 15
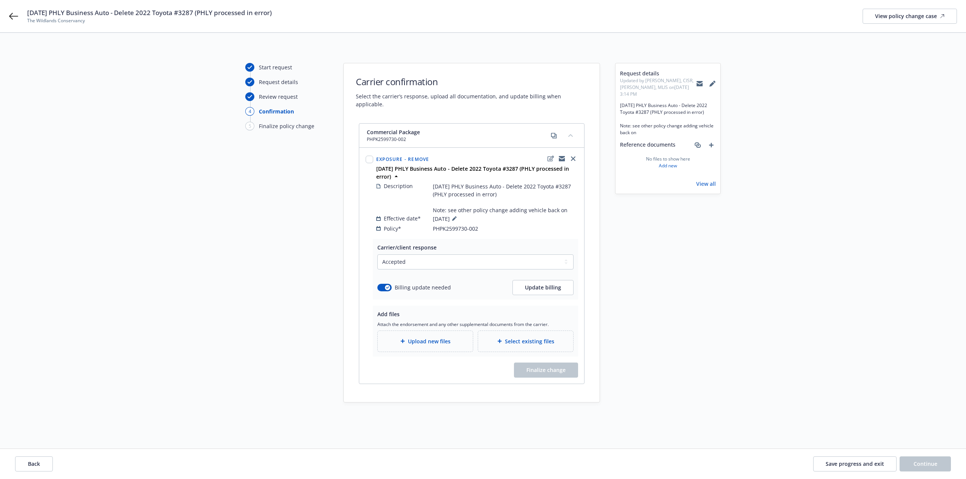
click at [454, 337] on div "Upload new files" at bounding box center [425, 341] width 83 height 9
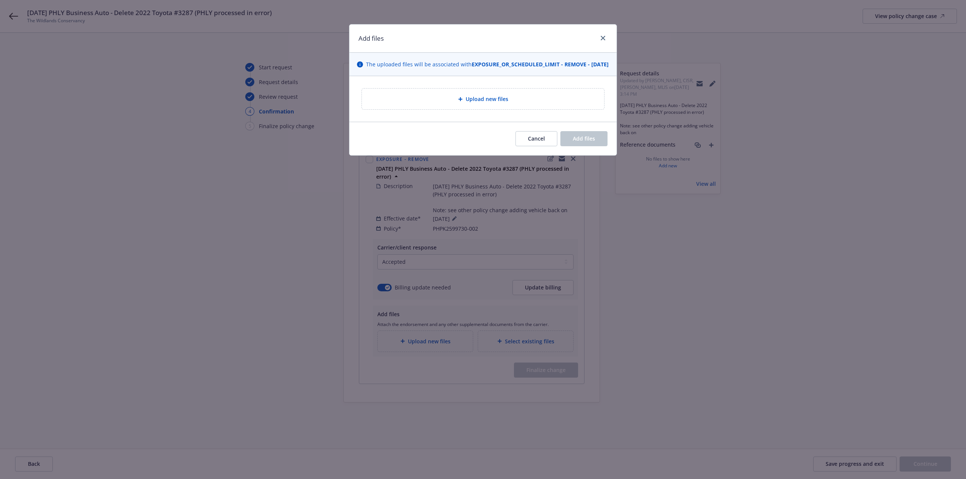
click at [472, 103] on div "Upload new files" at bounding box center [483, 99] width 230 height 9
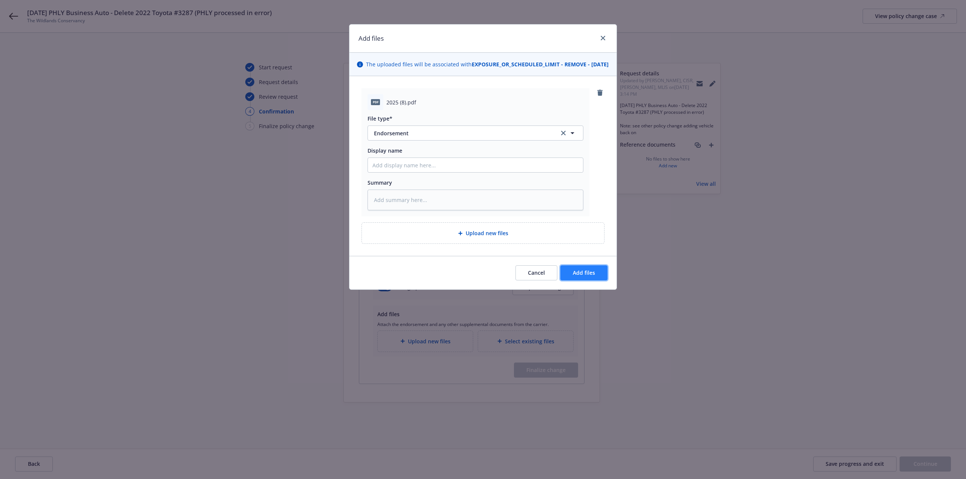
click at [583, 276] on span "Add files" at bounding box center [584, 272] width 22 height 7
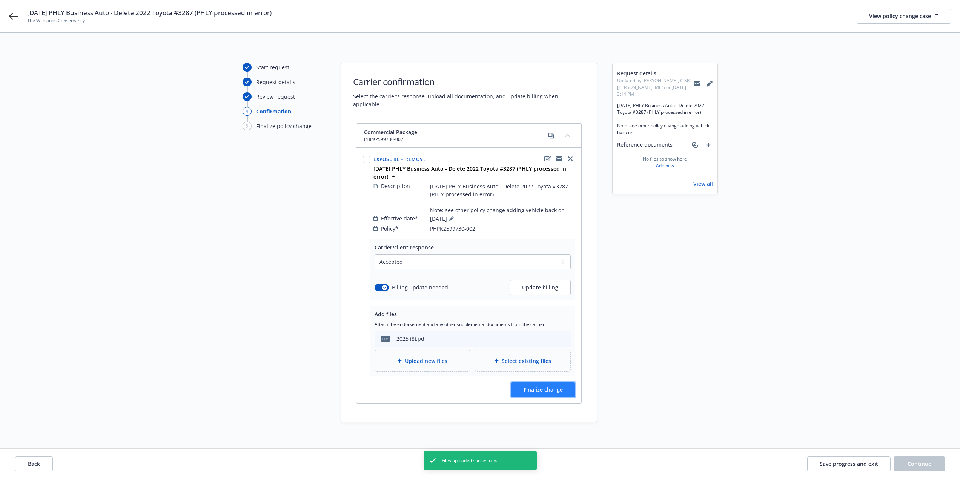
click at [533, 386] on span "Finalize change" at bounding box center [543, 389] width 39 height 7
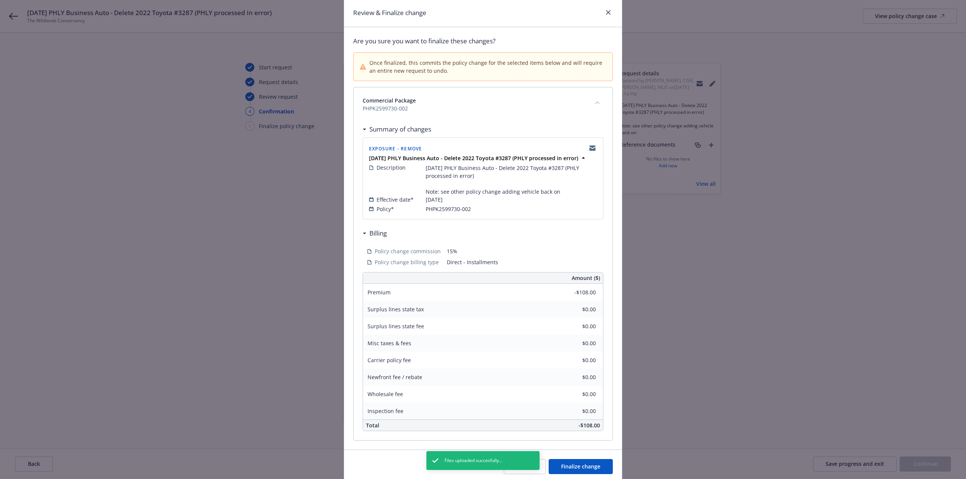
scroll to position [54, 0]
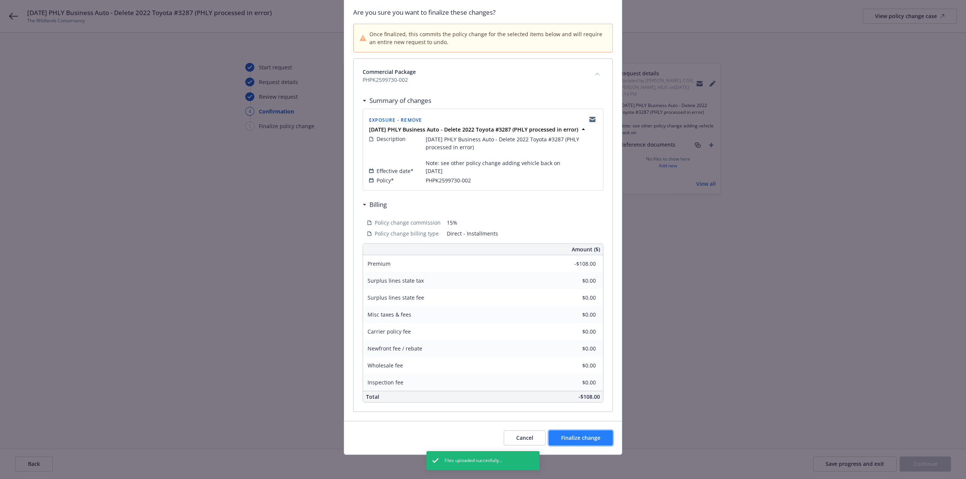
click at [576, 434] on button "Finalize change" at bounding box center [580, 438] width 64 height 15
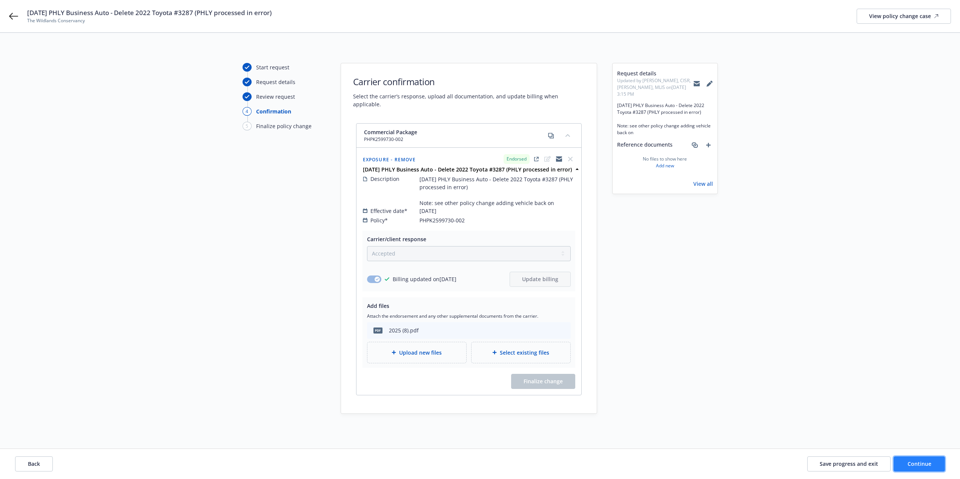
click at [923, 469] on button "Continue" at bounding box center [919, 464] width 51 height 15
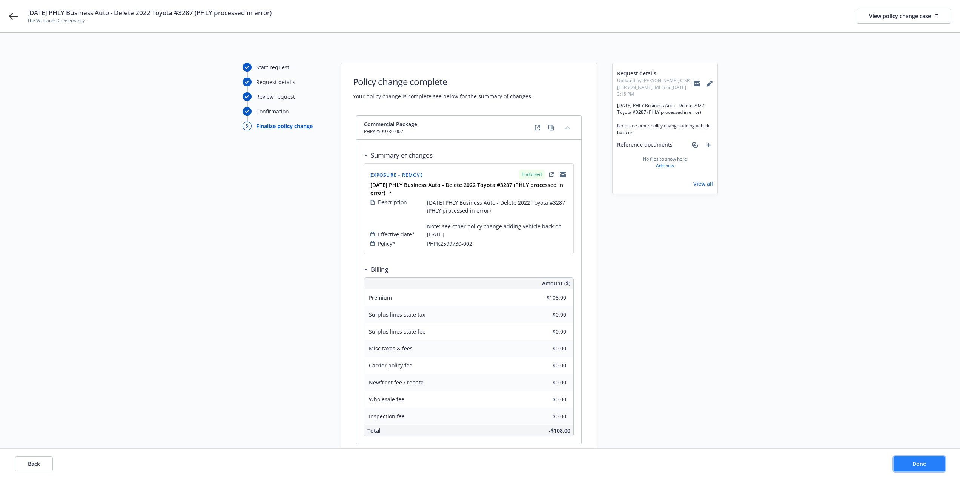
click at [923, 469] on button "Done" at bounding box center [919, 464] width 51 height 15
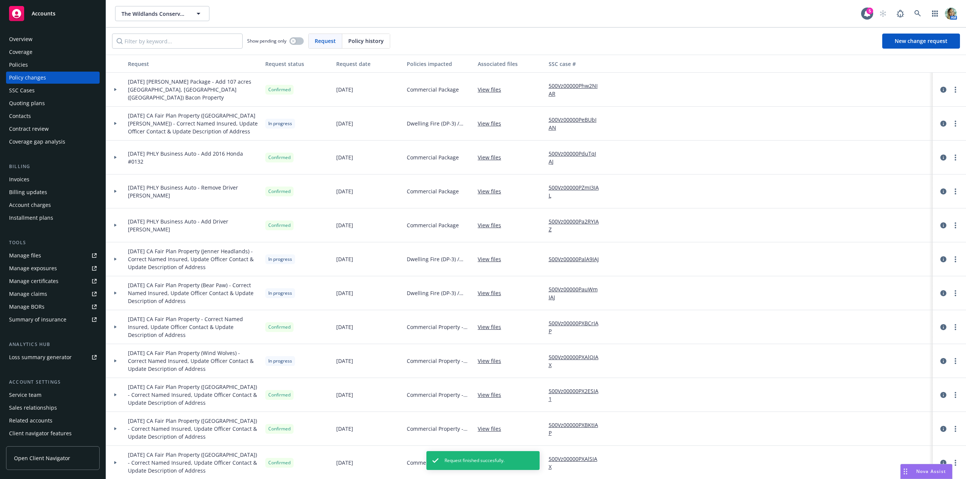
scroll to position [377, 0]
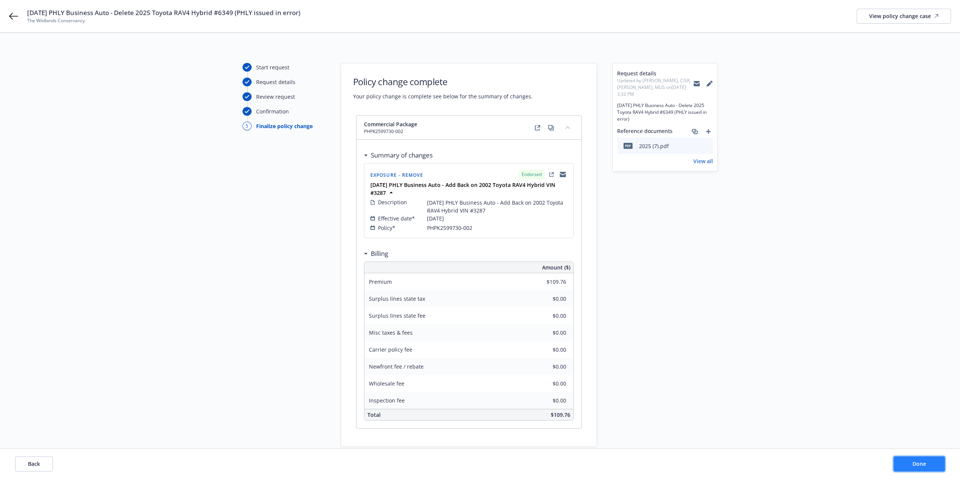
click at [897, 459] on button "Done" at bounding box center [919, 464] width 51 height 15
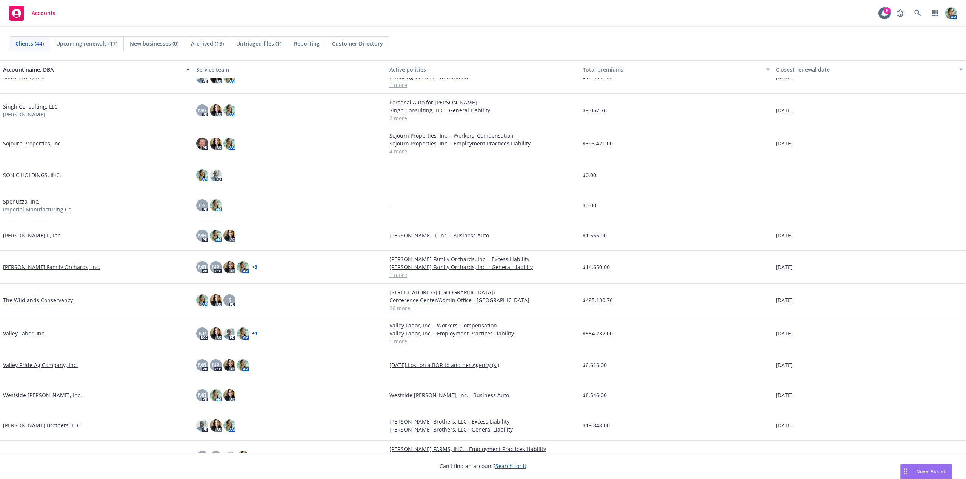
scroll to position [974, 0]
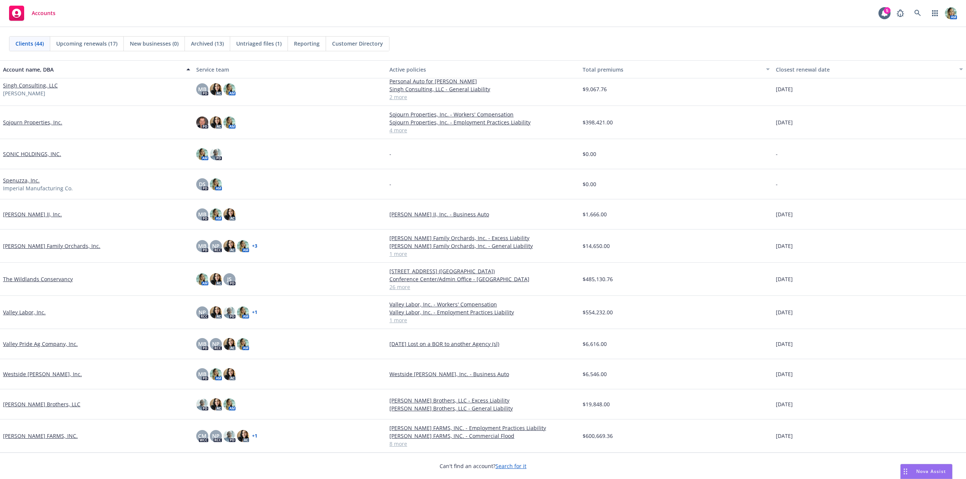
click at [58, 281] on link "The Wildlands Conservancy" at bounding box center [38, 279] width 70 height 8
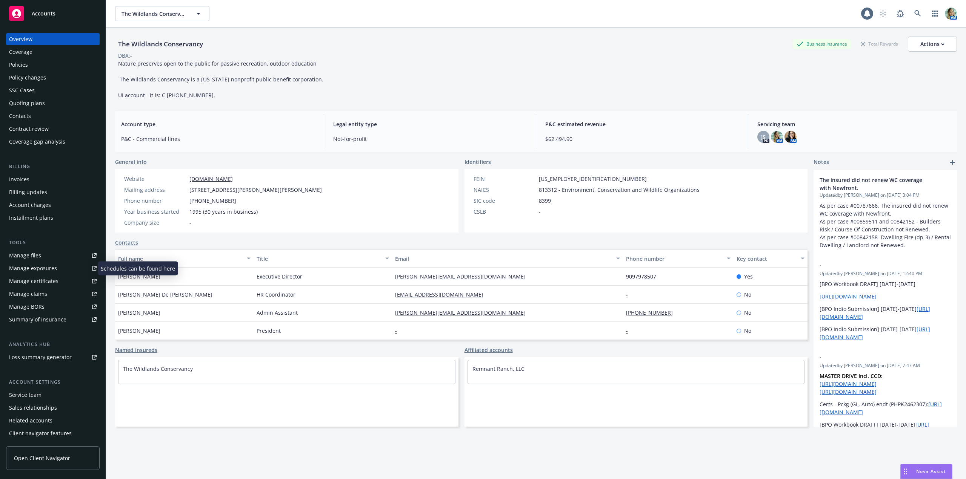
click at [48, 272] on div "Manage exposures" at bounding box center [33, 269] width 48 height 12
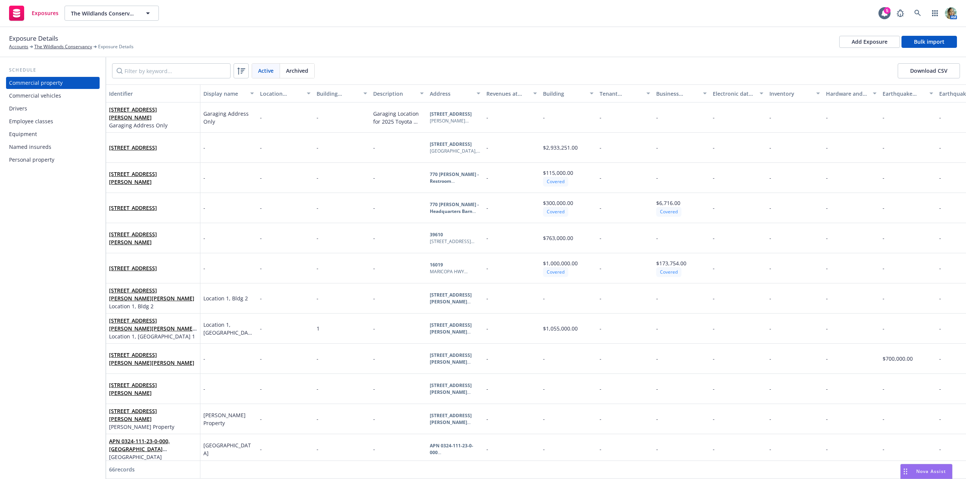
drag, startPoint x: 43, startPoint y: 98, endPoint x: 69, endPoint y: 91, distance: 27.2
click at [44, 98] on div "Commercial vehicles" at bounding box center [35, 96] width 52 height 12
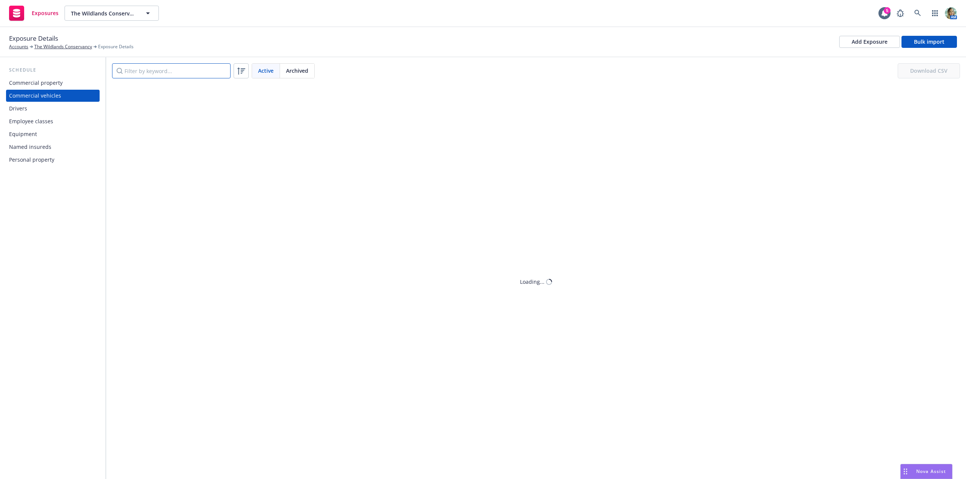
click at [137, 73] on input "Filter by keyword..." at bounding box center [171, 70] width 118 height 15
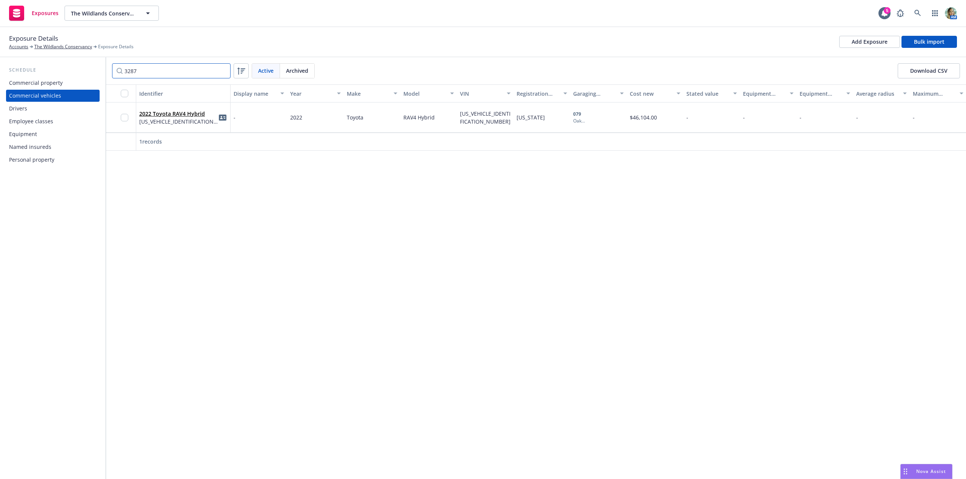
type input "3287"
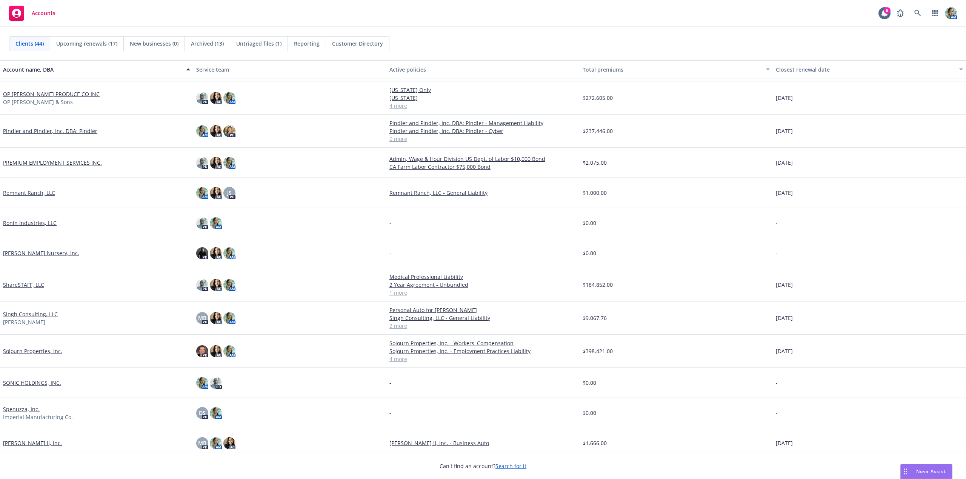
scroll to position [943, 0]
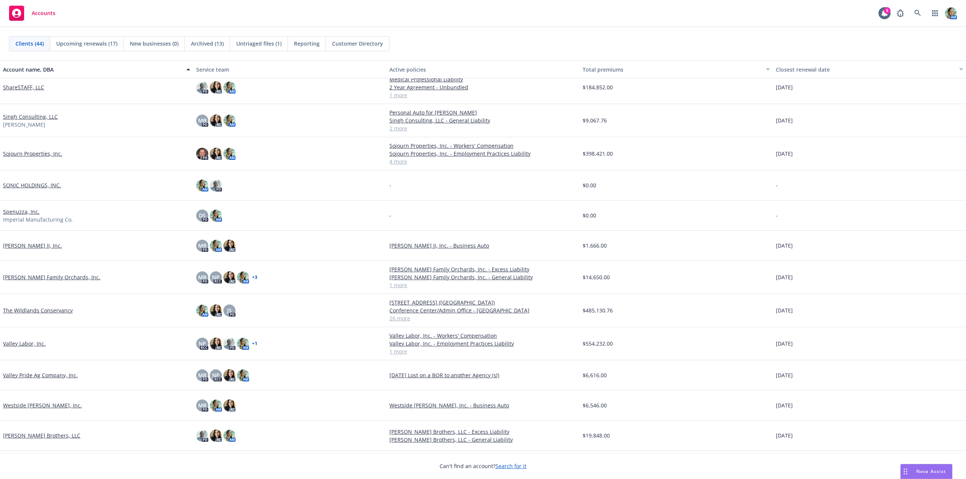
click at [38, 154] on link "Sojourn Properties, Inc." at bounding box center [32, 154] width 59 height 8
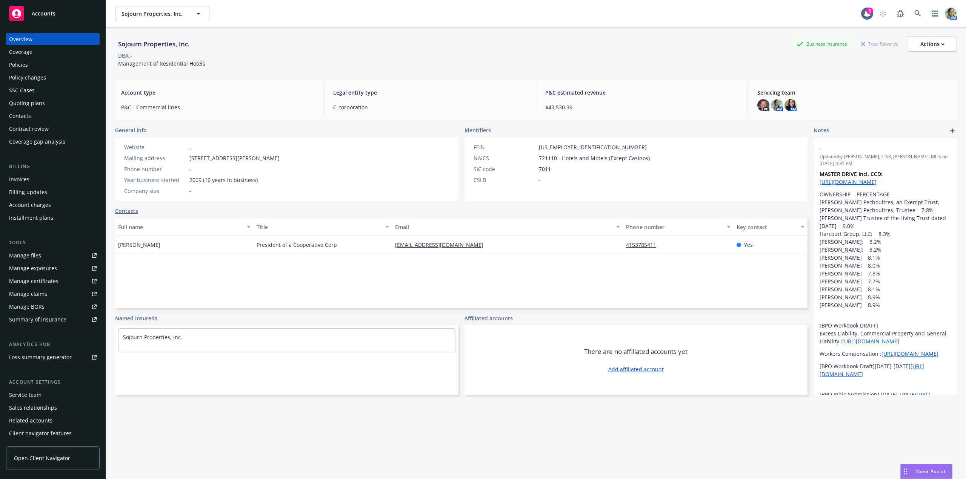
click at [39, 257] on div "Manage files" at bounding box center [25, 256] width 32 height 12
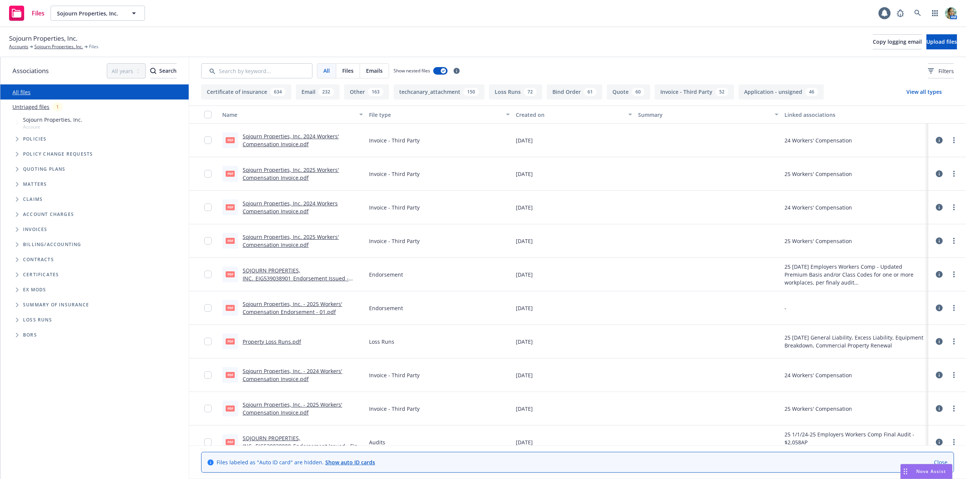
click at [36, 109] on link "Untriaged files" at bounding box center [30, 107] width 37 height 8
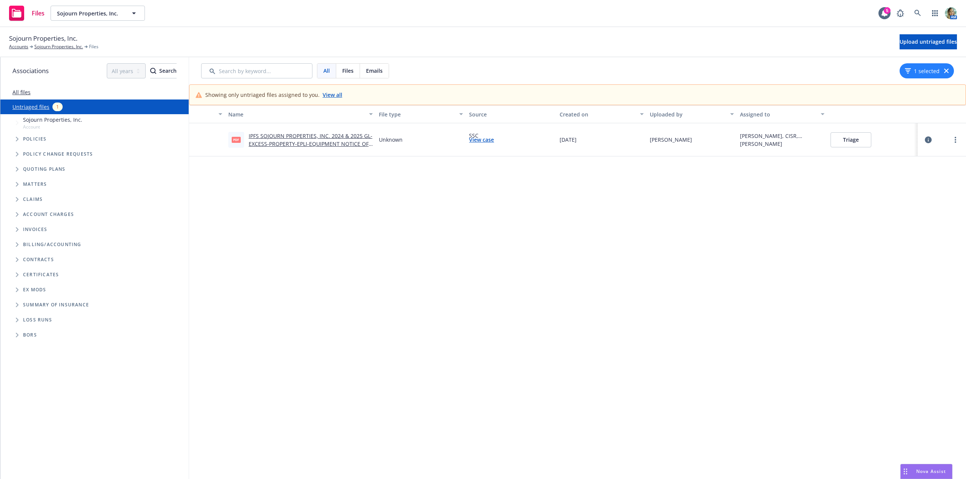
click at [845, 143] on button "Triage" at bounding box center [850, 139] width 41 height 15
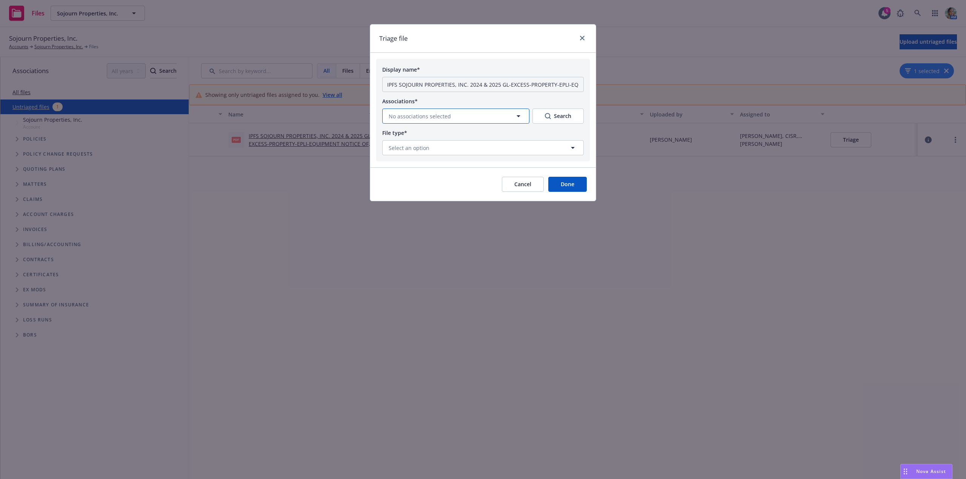
click at [462, 111] on button "No associations selected" at bounding box center [455, 116] width 147 height 15
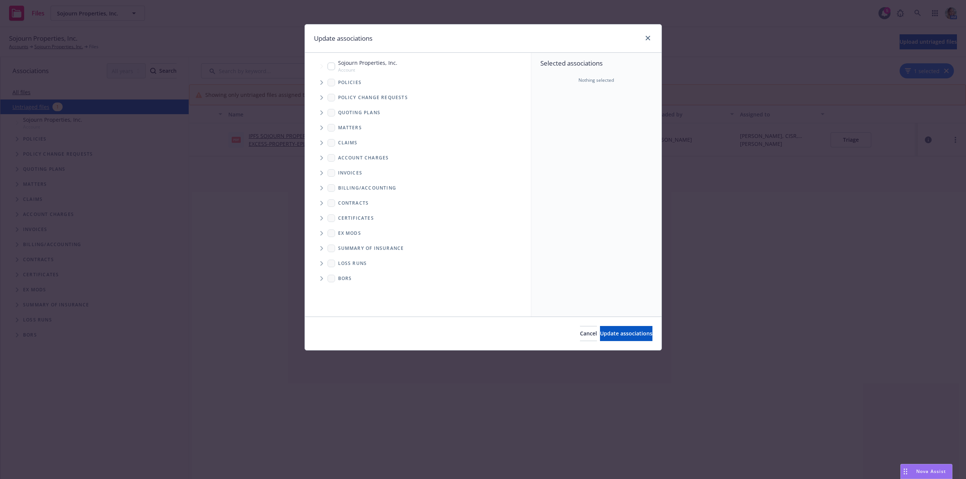
click at [333, 67] on input "Tree Example" at bounding box center [331, 67] width 8 height 8
checkbox input "true"
click at [614, 329] on button "Update associations" at bounding box center [626, 333] width 52 height 15
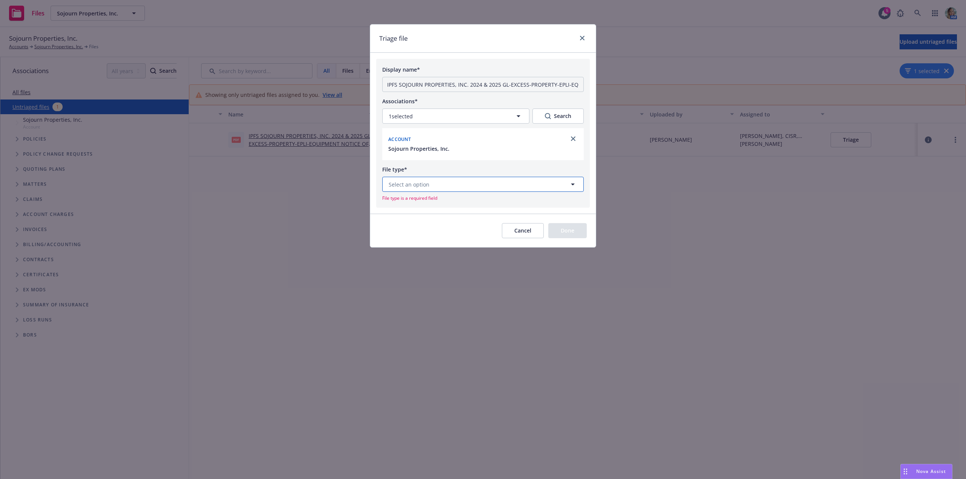
click at [468, 183] on button "Select an option" at bounding box center [482, 184] width 201 height 15
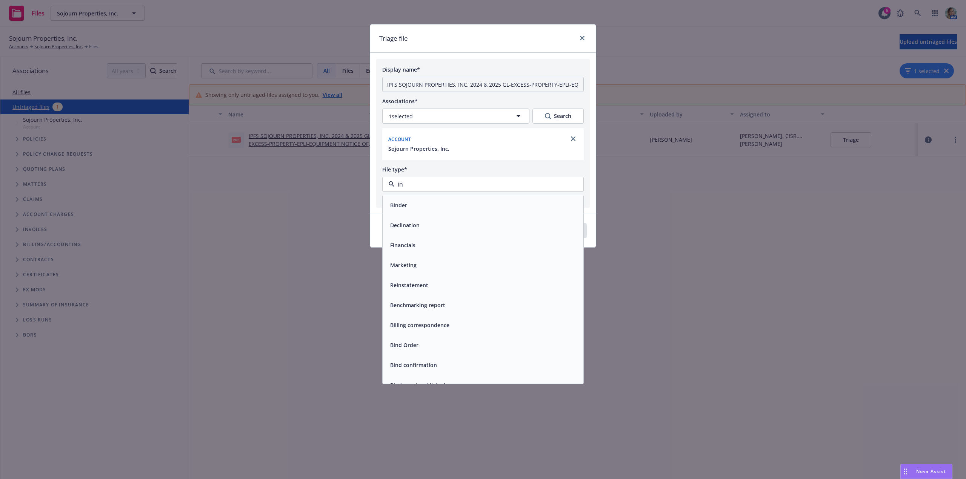
type input "i"
type input "n"
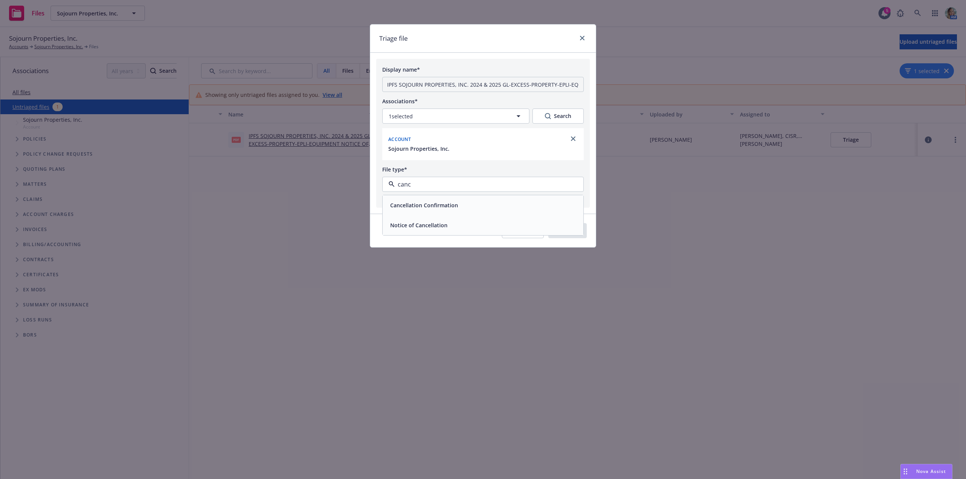
type input "cance"
drag, startPoint x: 433, startPoint y: 228, endPoint x: 449, endPoint y: 219, distance: 19.1
click at [433, 227] on span "Notice of Cancellation" at bounding box center [418, 225] width 57 height 8
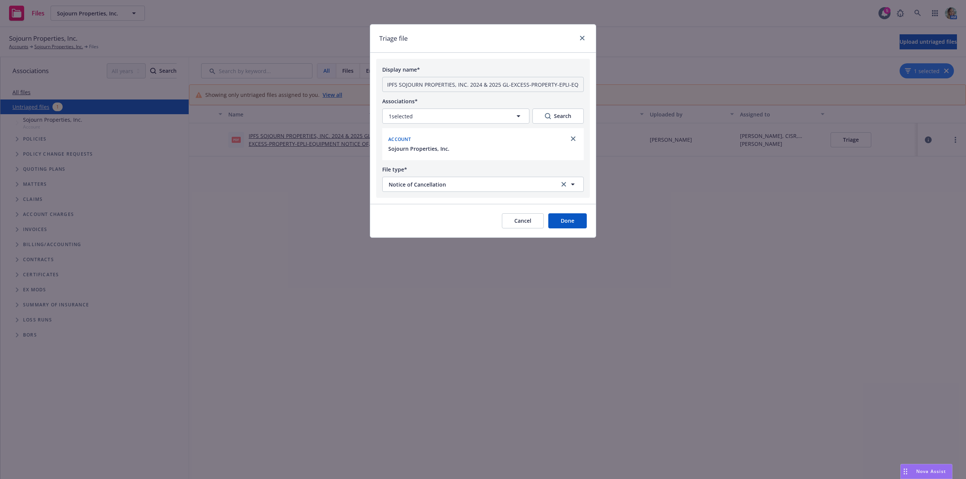
click at [549, 220] on div "Cancel Done" at bounding box center [544, 220] width 85 height 15
click at [556, 217] on button "Done" at bounding box center [567, 220] width 38 height 15
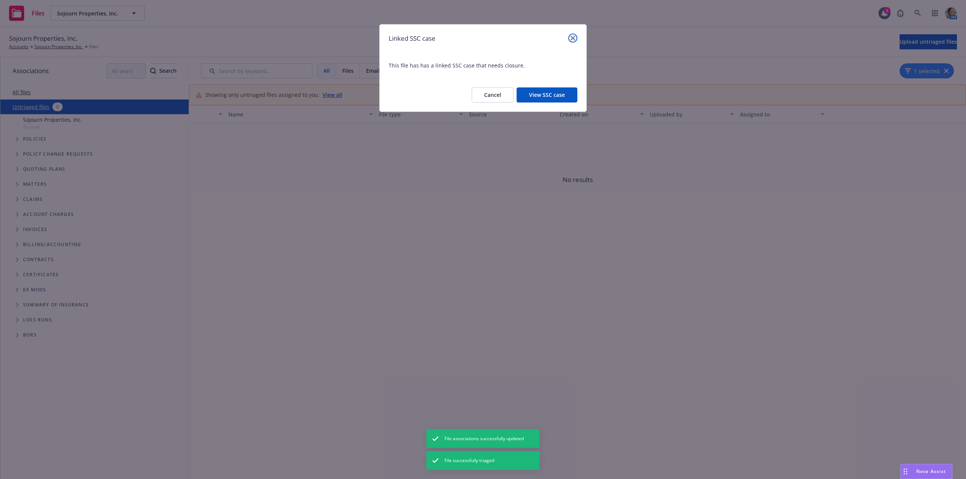
click at [570, 36] on icon "close" at bounding box center [572, 38] width 5 height 5
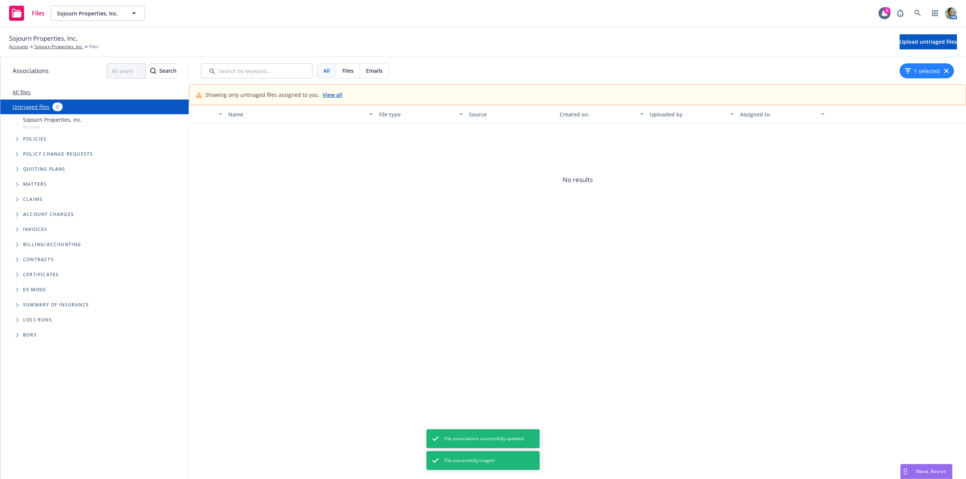
click at [497, 209] on span "No results" at bounding box center [577, 179] width 777 height 113
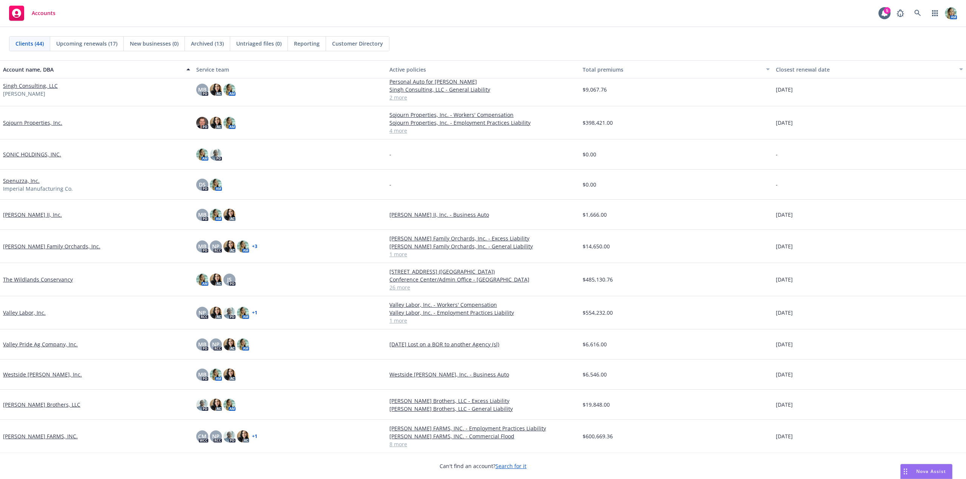
scroll to position [974, 0]
click at [64, 282] on link "The Wildlands Conservancy" at bounding box center [38, 279] width 70 height 8
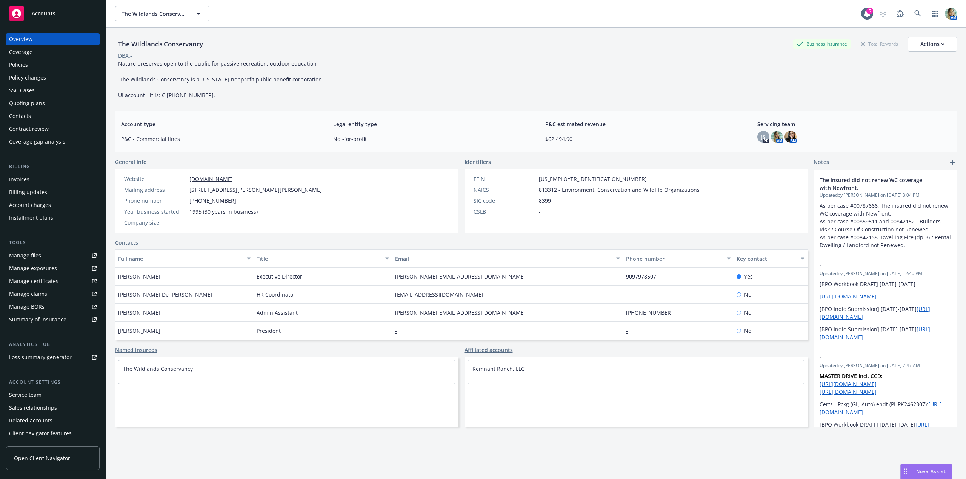
click at [42, 65] on div "Policies" at bounding box center [53, 65] width 88 height 12
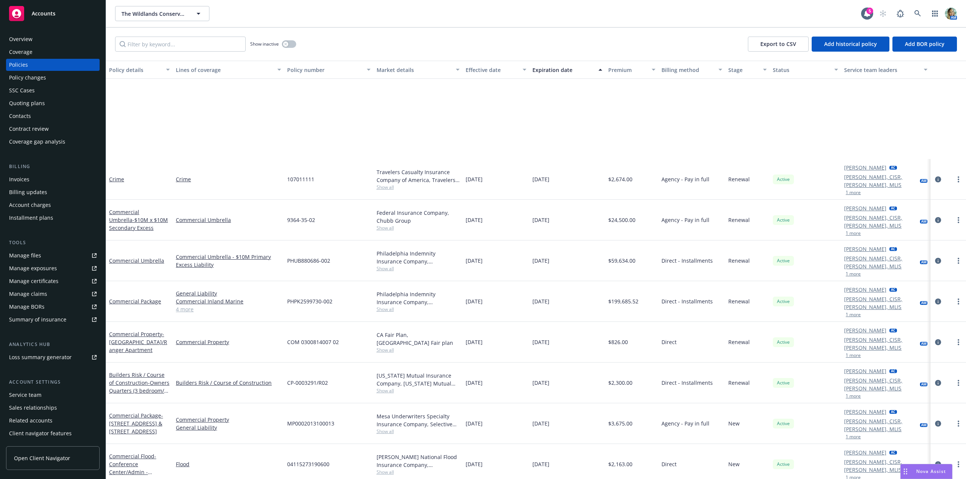
scroll to position [415, 0]
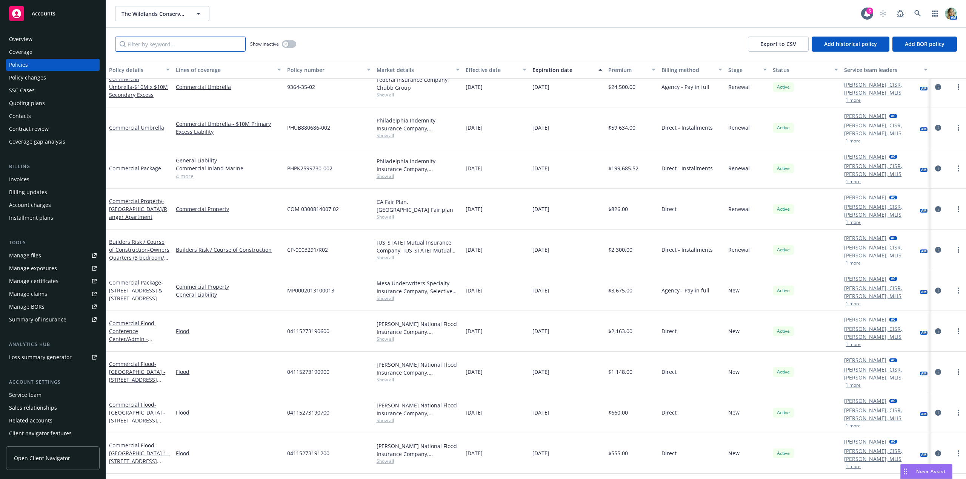
click at [154, 45] on input "Filter by keyword..." at bounding box center [180, 44] width 131 height 15
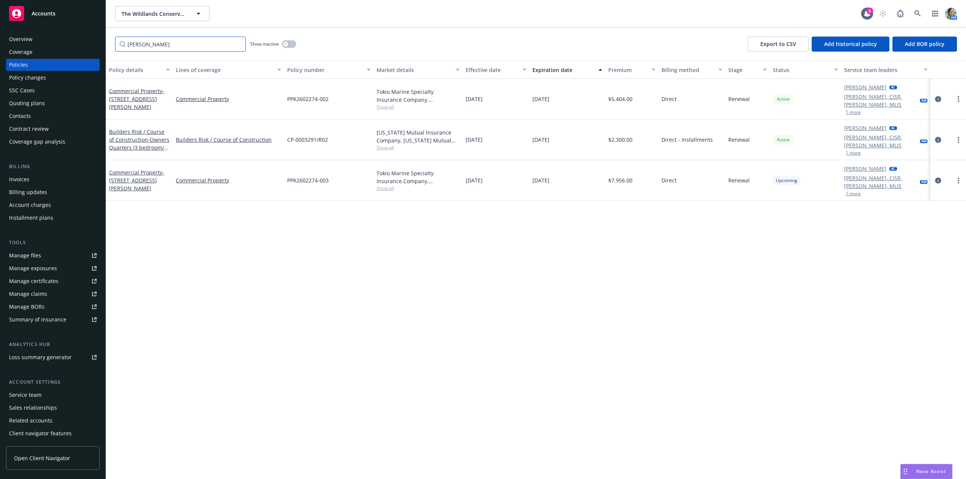
scroll to position [0, 0]
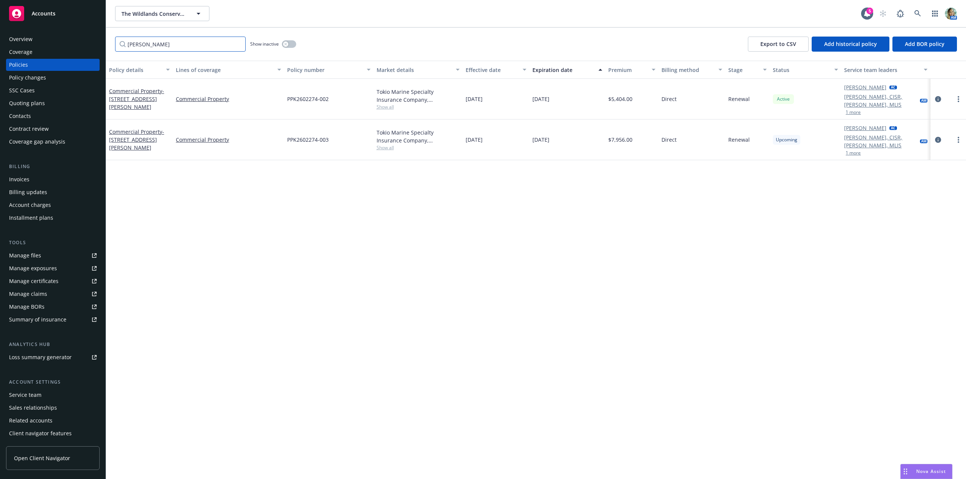
type input "russ"
click at [206, 188] on div "Policy details Lines of coverage Policy number Market details Effective date Ex…" at bounding box center [536, 270] width 860 height 419
click at [139, 128] on link "Commercial Property - 770 Russ Lane" at bounding box center [136, 139] width 55 height 23
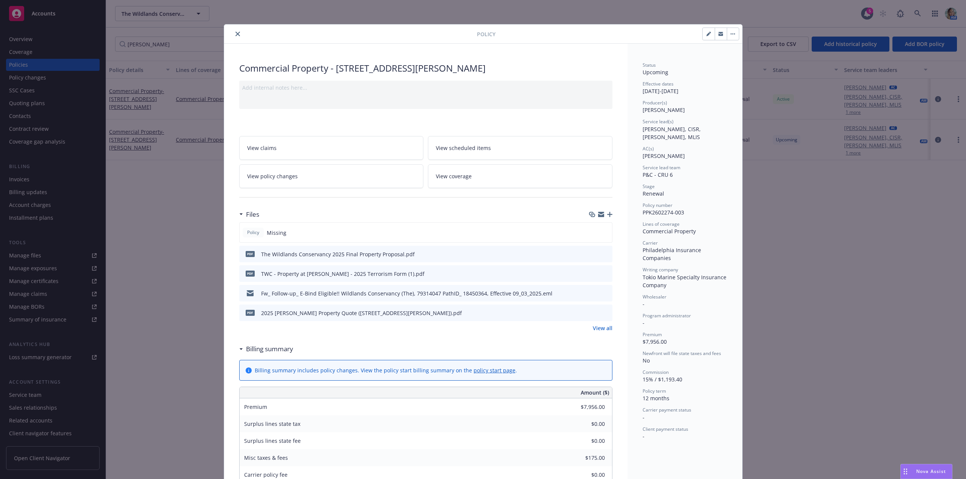
click at [605, 218] on div "Files" at bounding box center [425, 215] width 373 height 16
click at [607, 213] on icon "button" at bounding box center [609, 214] width 5 height 5
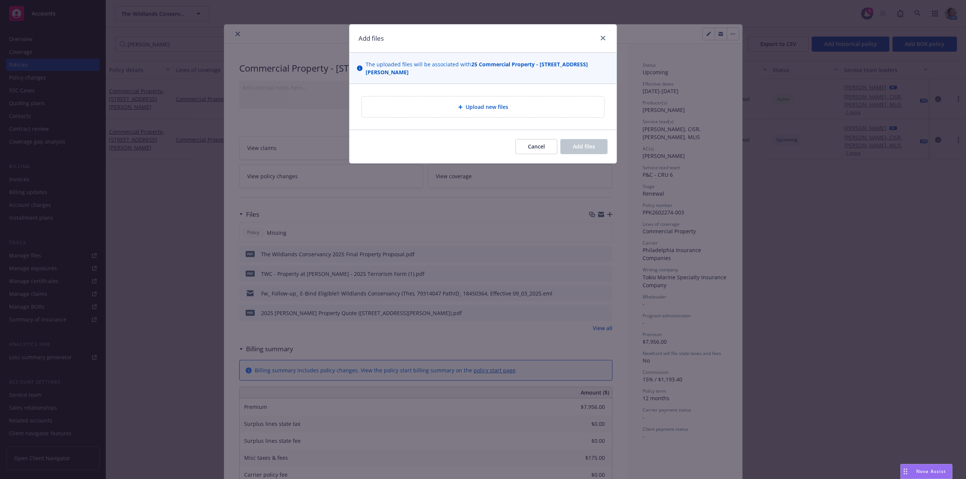
click at [430, 97] on div "Upload new files" at bounding box center [483, 107] width 242 height 21
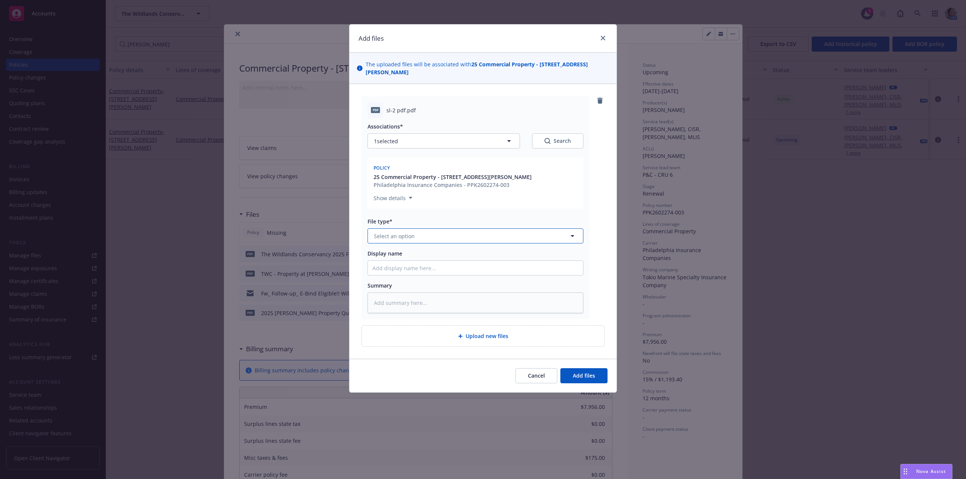
click at [394, 232] on span "Select an option" at bounding box center [394, 236] width 41 height 8
type input "sl"
click at [402, 253] on span "SL-1 - signed" at bounding box center [391, 257] width 33 height 8
click at [575, 372] on span "Add files" at bounding box center [584, 375] width 22 height 7
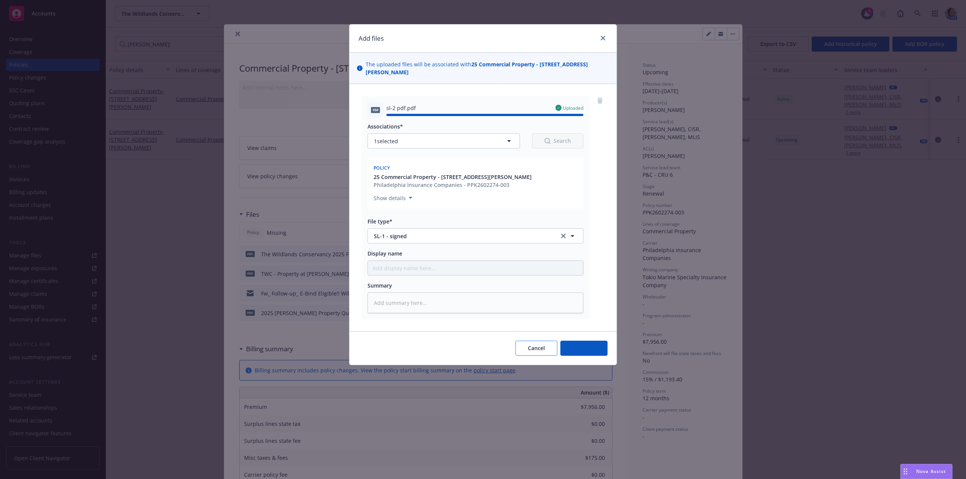
type textarea "x"
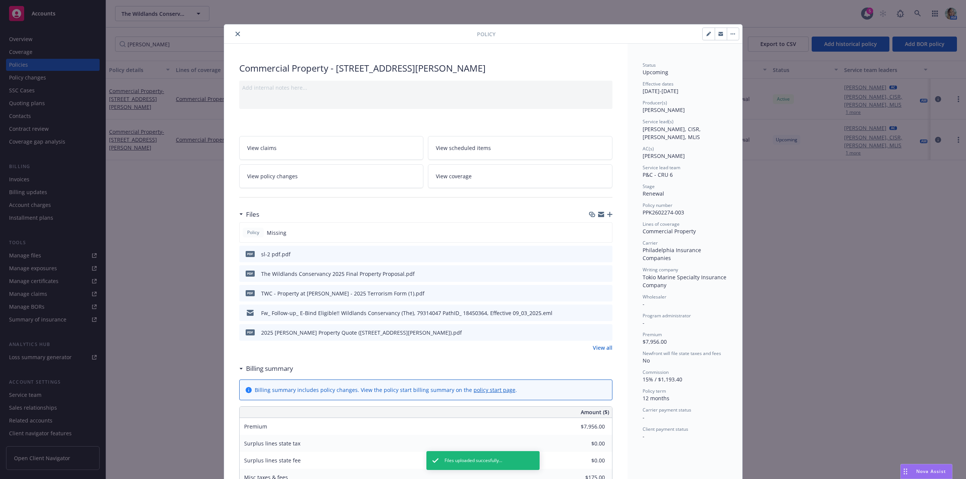
click at [588, 348] on div "View all" at bounding box center [425, 348] width 373 height 8
click at [595, 348] on link "View all" at bounding box center [603, 348] width 20 height 8
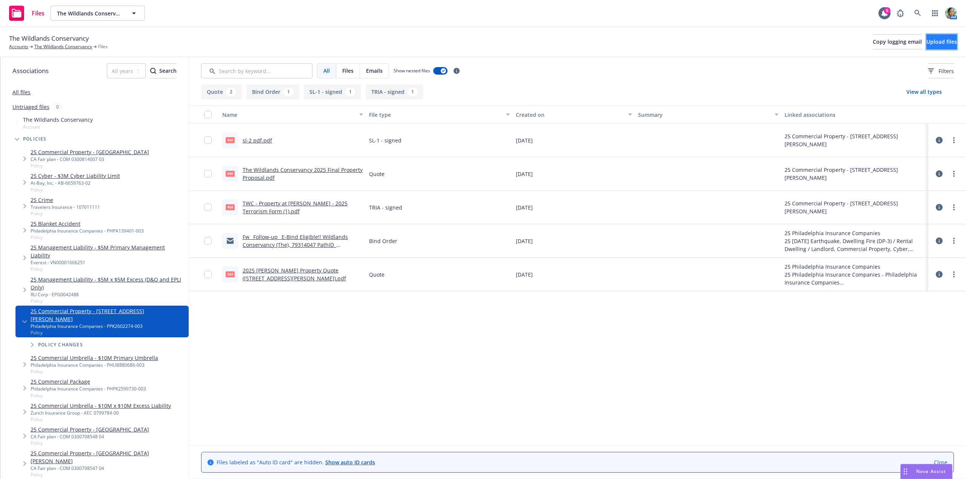
click at [926, 44] on span "Upload files" at bounding box center [941, 41] width 31 height 7
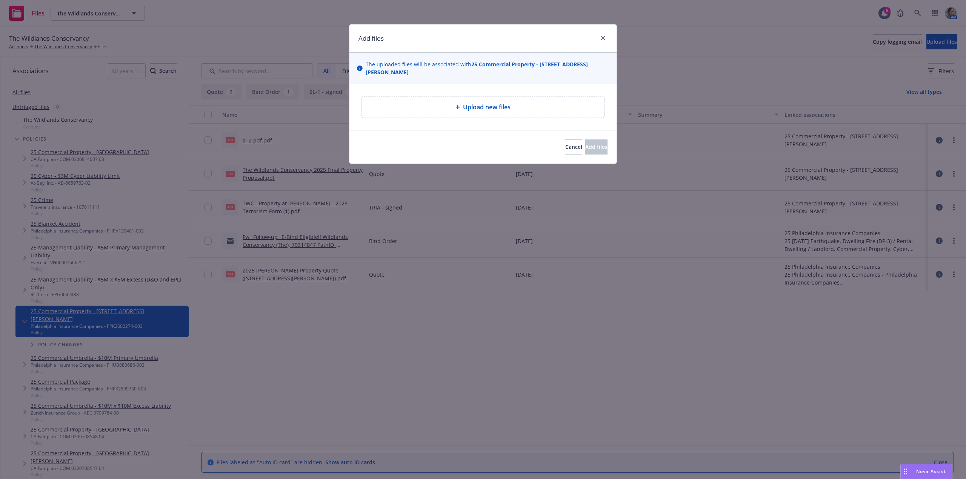
drag, startPoint x: 424, startPoint y: 315, endPoint x: 410, endPoint y: 309, distance: 14.7
click at [424, 315] on div "Add files The uploaded files will be associated with 25 Commercial Property - […" at bounding box center [483, 239] width 966 height 479
click at [307, 39] on div "Add files The uploaded files will be associated with 25 Commercial Property - […" at bounding box center [483, 239] width 966 height 479
click at [603, 38] on icon "close" at bounding box center [603, 38] width 5 height 5
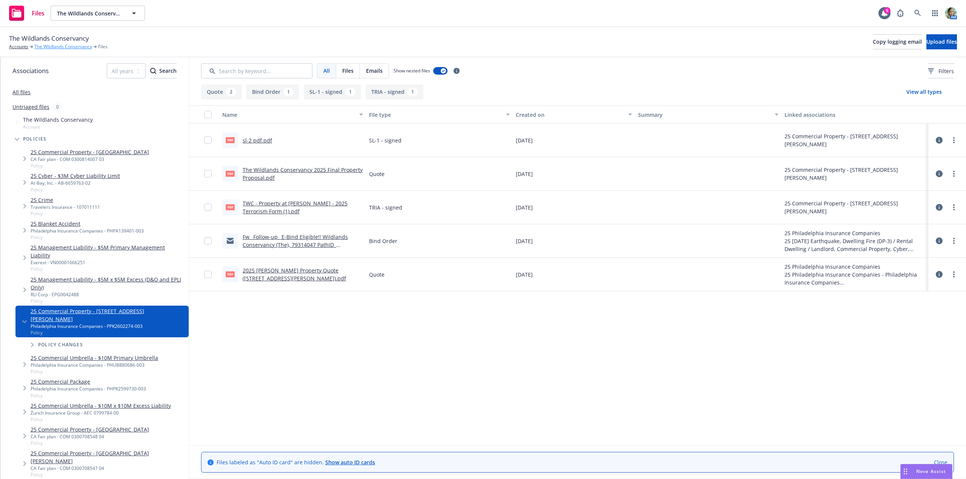
click at [74, 46] on link "The Wildlands Conservancy" at bounding box center [63, 46] width 58 height 7
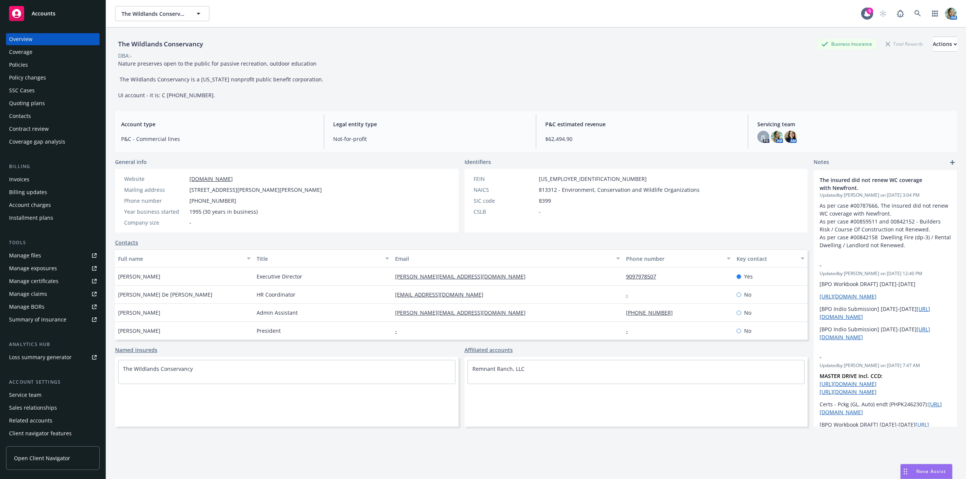
click at [20, 65] on div "Policies" at bounding box center [18, 65] width 19 height 12
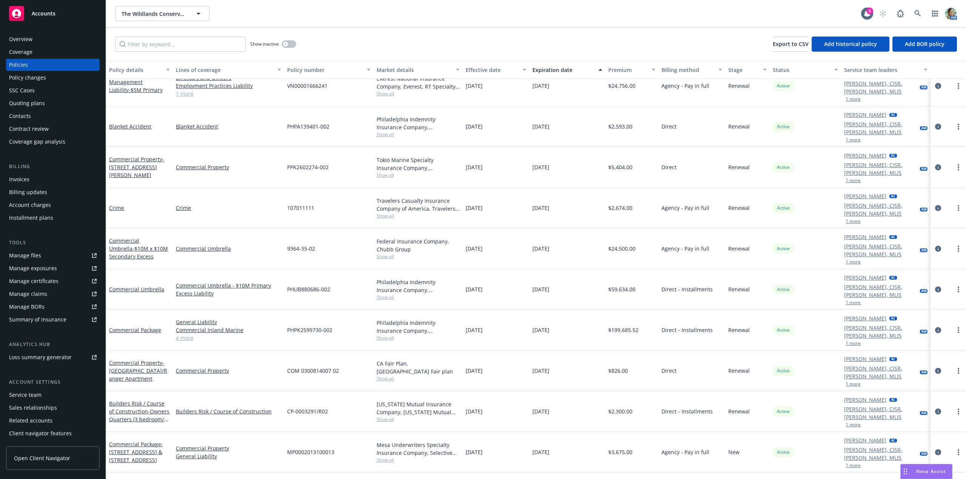
scroll to position [302, 0]
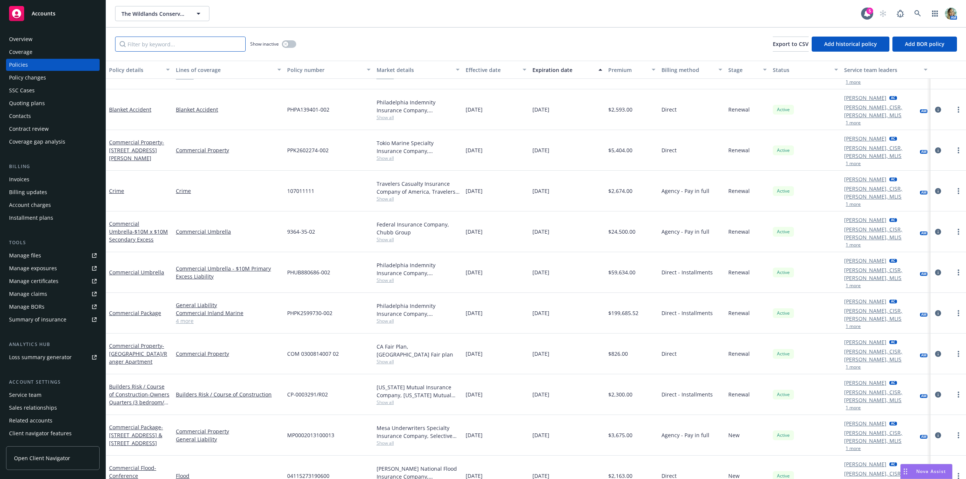
click at [147, 48] on input "Filter by keyword..." at bounding box center [180, 44] width 131 height 15
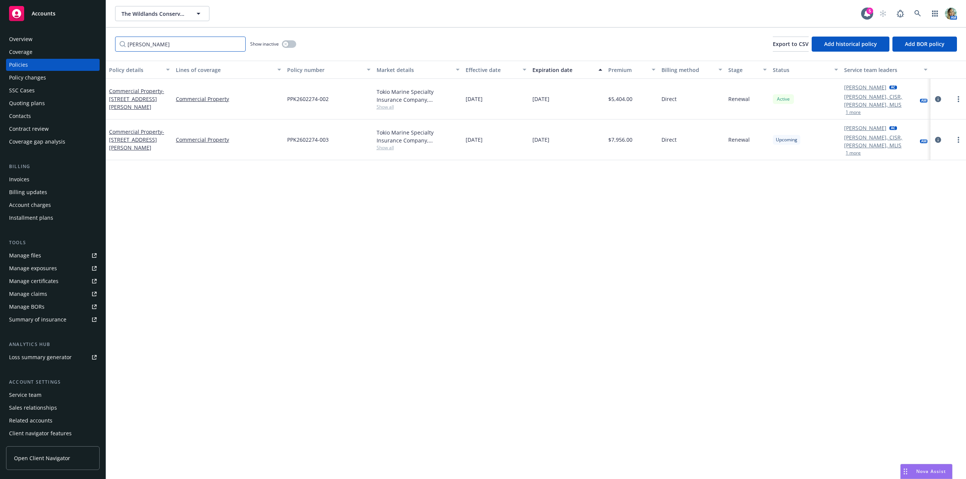
scroll to position [0, 0]
type input "[PERSON_NAME]"
click at [141, 128] on link "Commercial Property - [STREET_ADDRESS][PERSON_NAME]" at bounding box center [136, 139] width 55 height 23
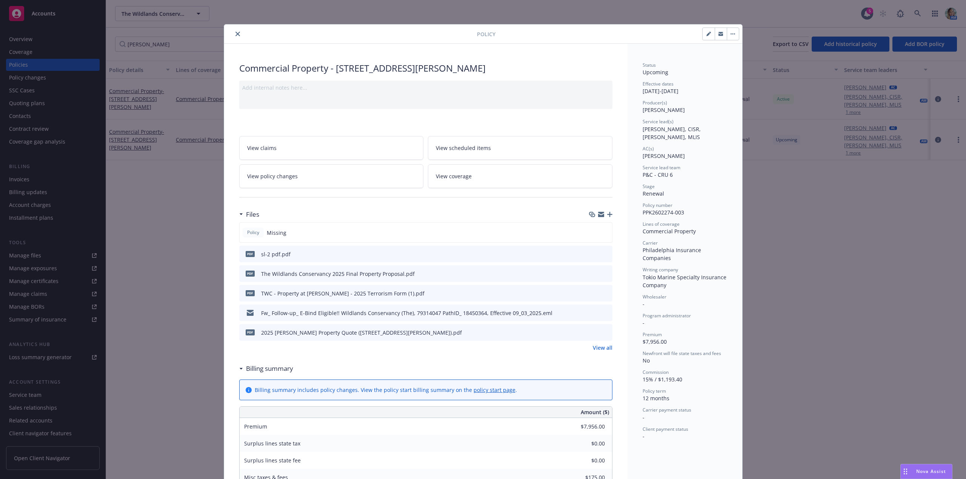
click at [607, 212] on icon "button" at bounding box center [609, 214] width 5 height 5
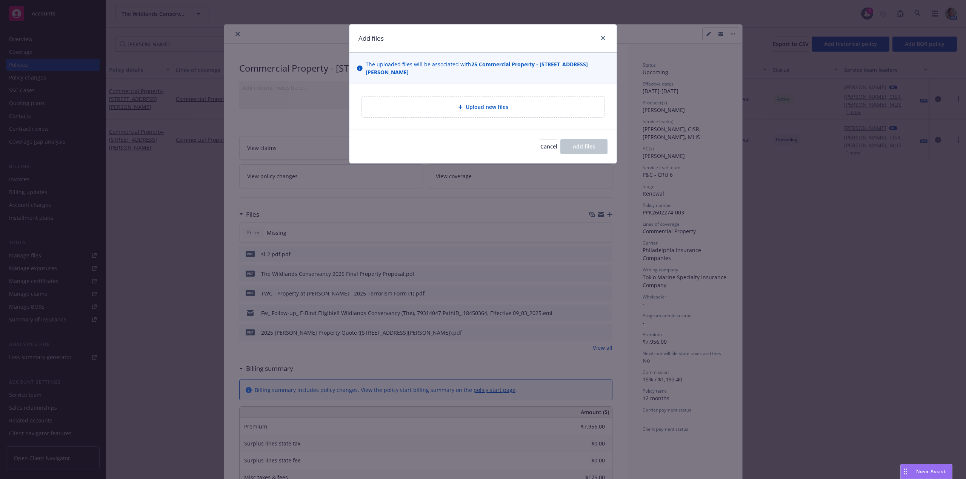
click at [497, 108] on div "Upload new files" at bounding box center [483, 107] width 242 height 21
click at [602, 36] on icon "close" at bounding box center [603, 38] width 5 height 5
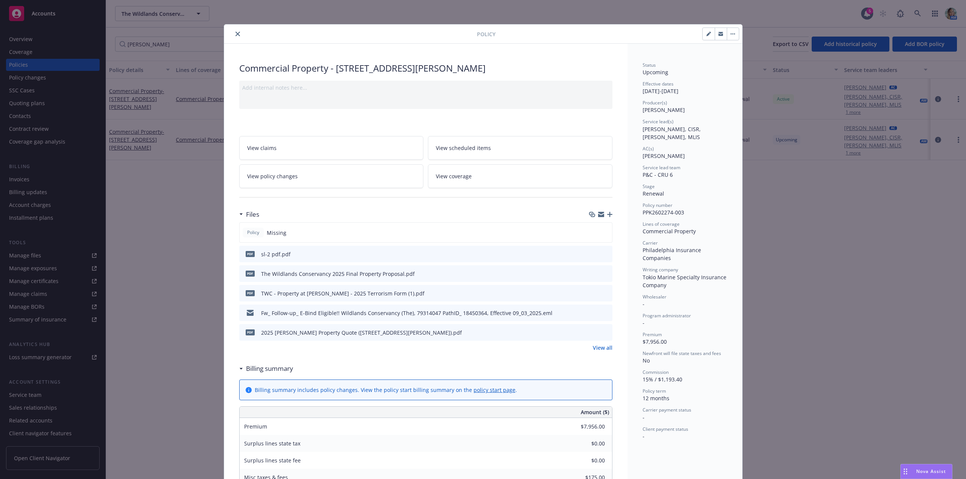
click at [235, 36] on icon "close" at bounding box center [237, 34] width 5 height 5
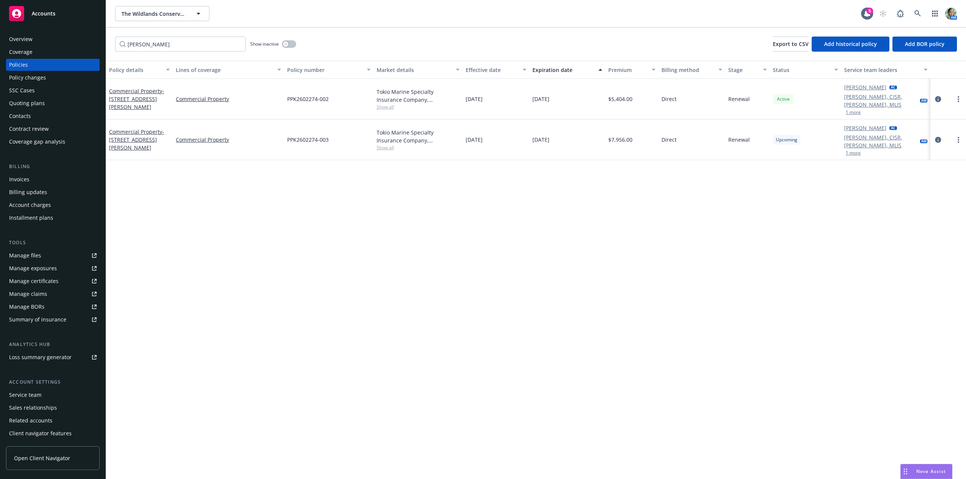
click at [23, 185] on div "Invoices" at bounding box center [19, 180] width 20 height 12
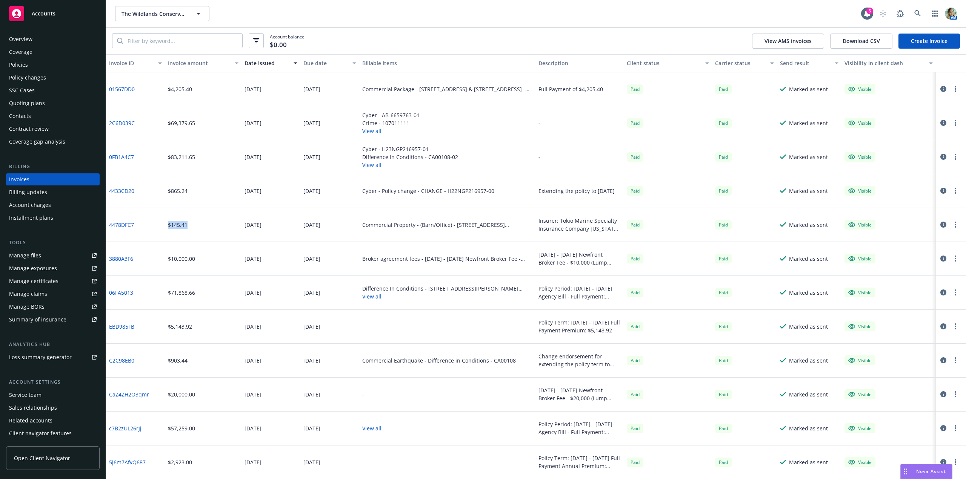
drag, startPoint x: 187, startPoint y: 226, endPoint x: 165, endPoint y: 226, distance: 22.3
click at [165, 226] on div "$145.41" at bounding box center [203, 225] width 77 height 34
